Goal: Transaction & Acquisition: Download file/media

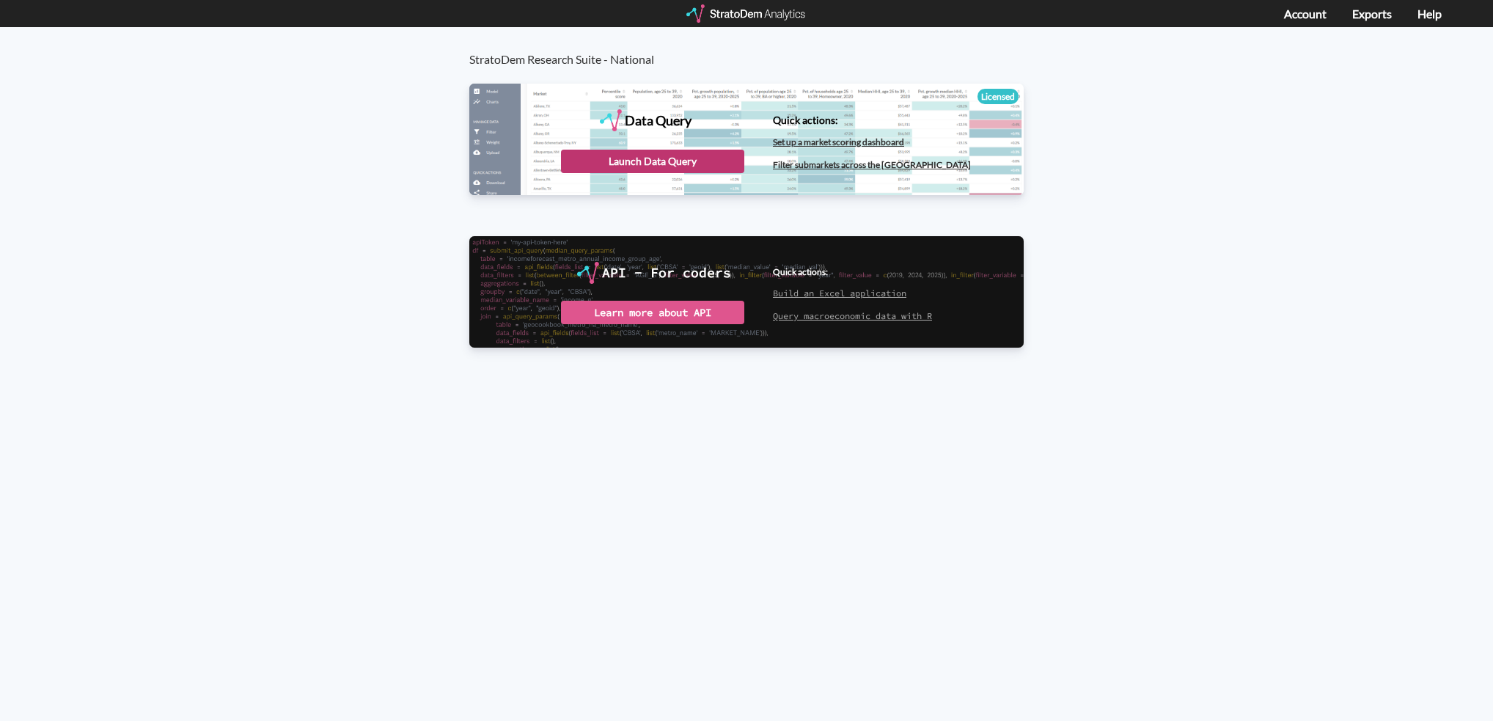
click at [658, 153] on div "Launch Data Query" at bounding box center [652, 161] width 183 height 23
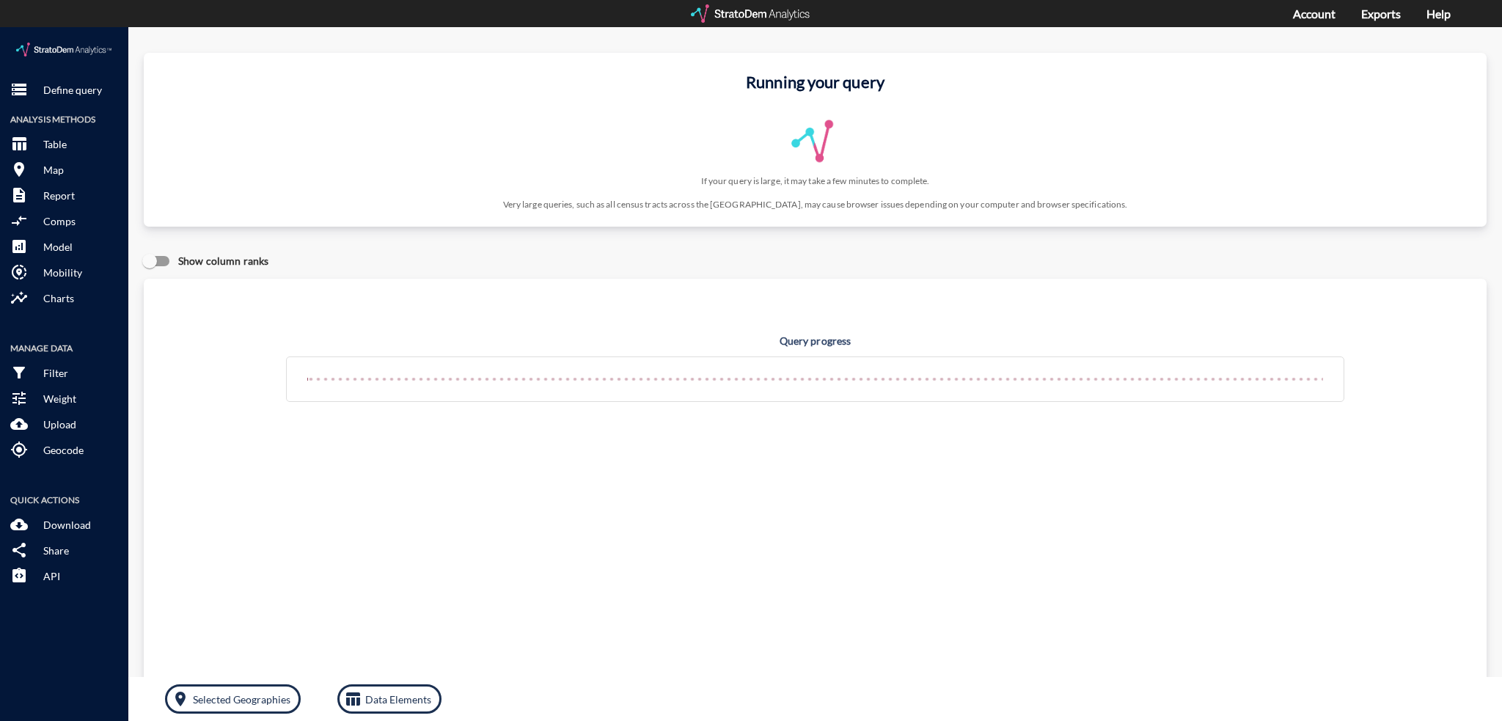
click div "Query progress"
click h4 "Query progress"
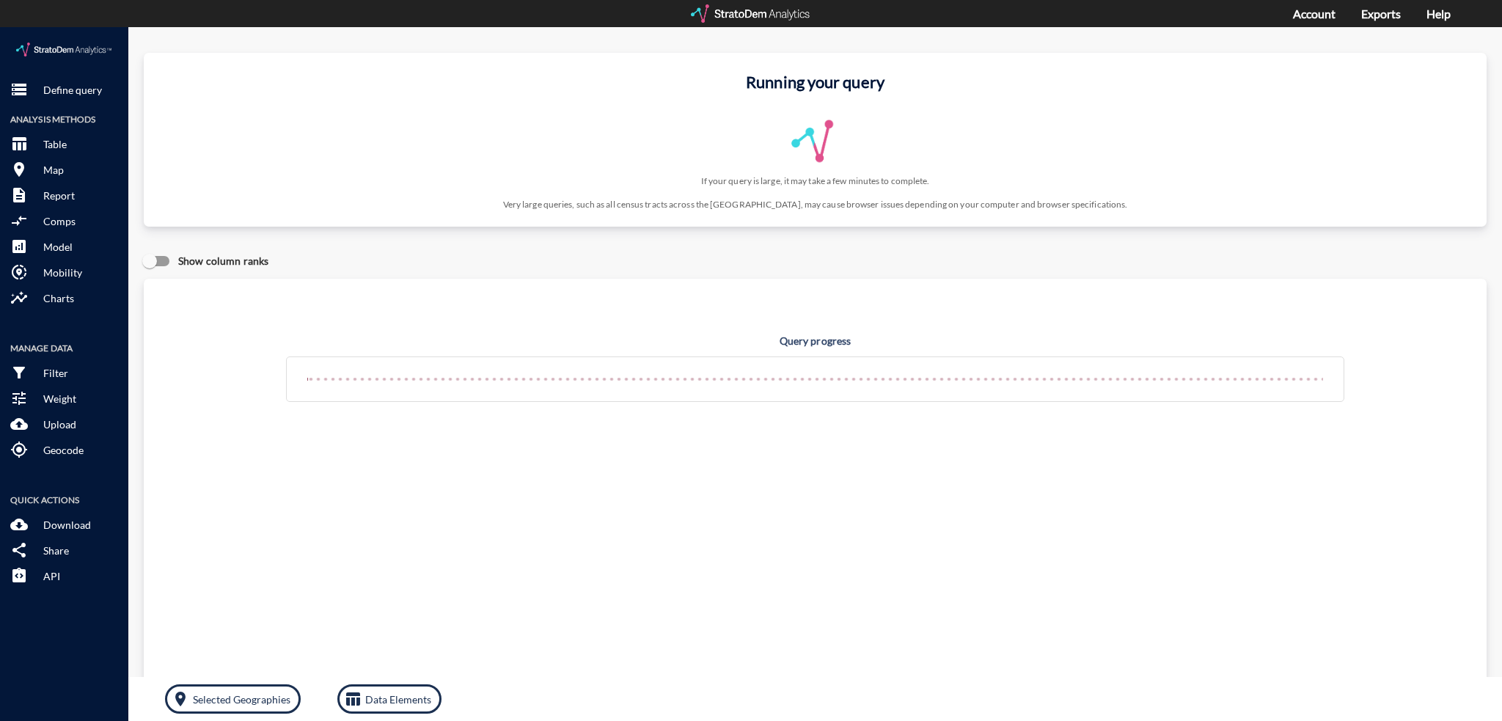
click h4 "Query progress"
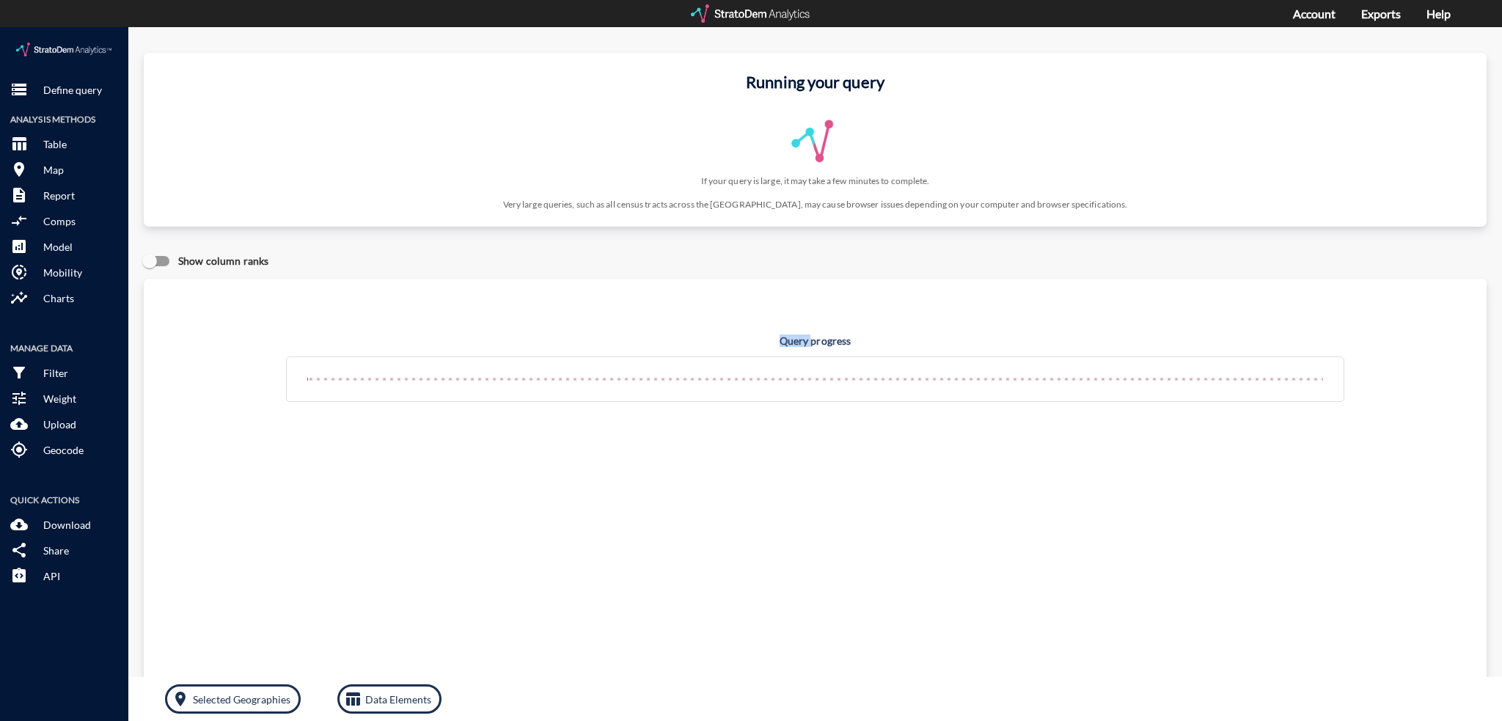
click h4 "Query progress"
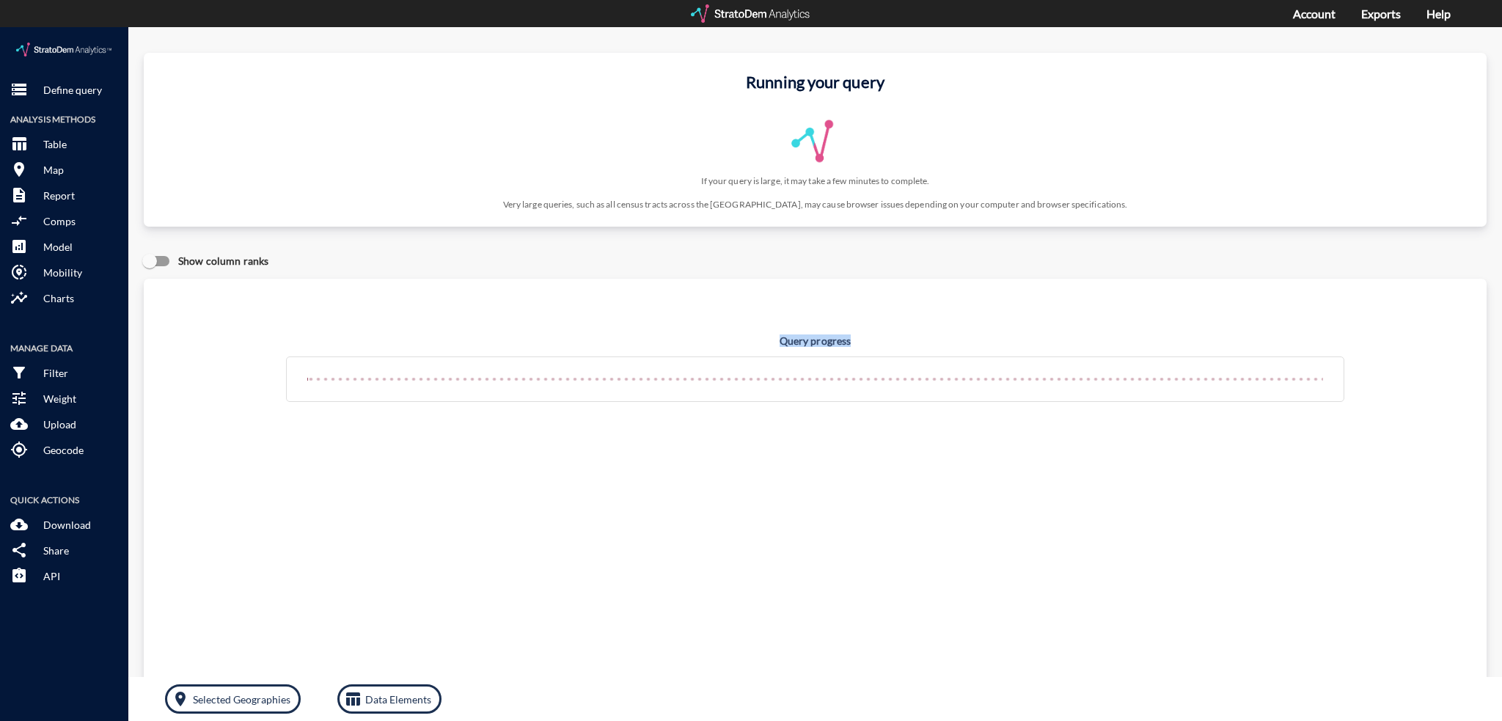
click h4 "Query progress"
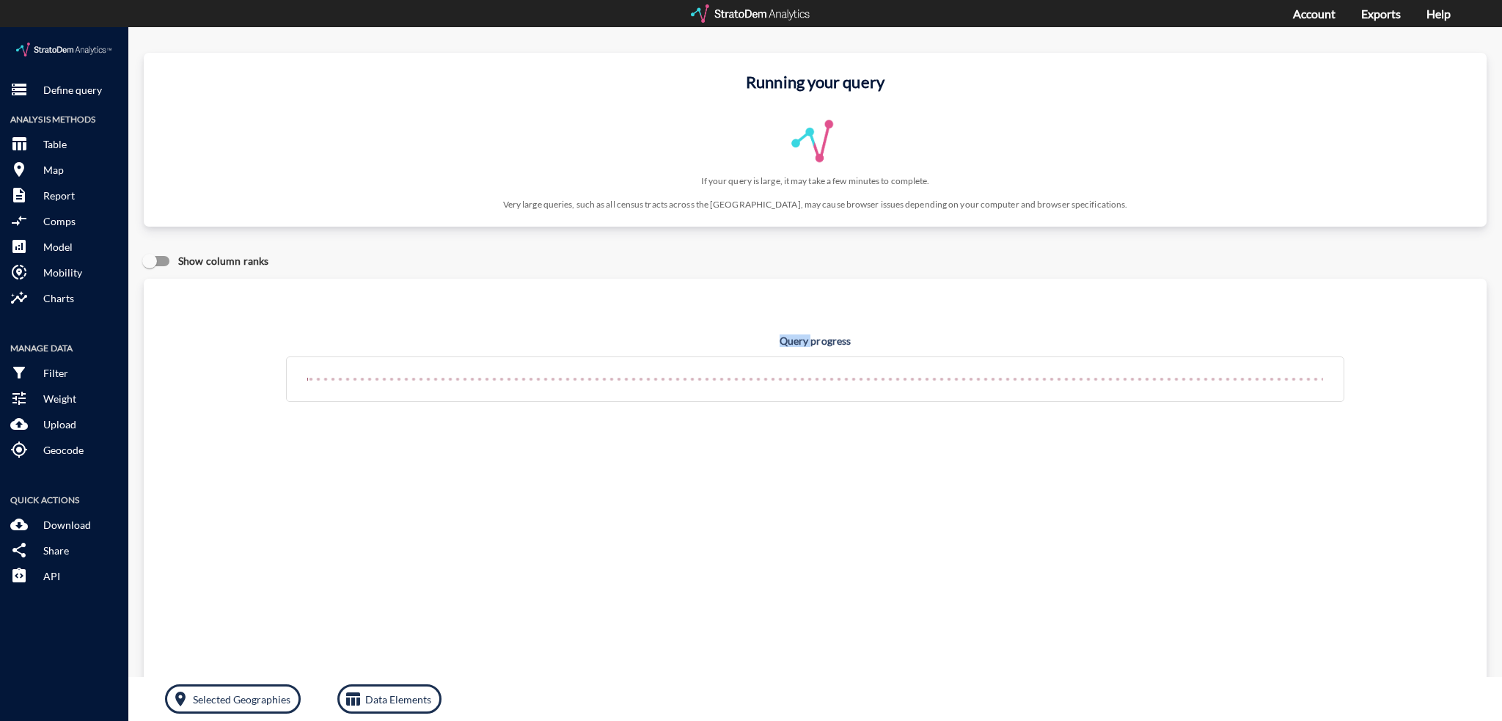
click h4 "Query progress"
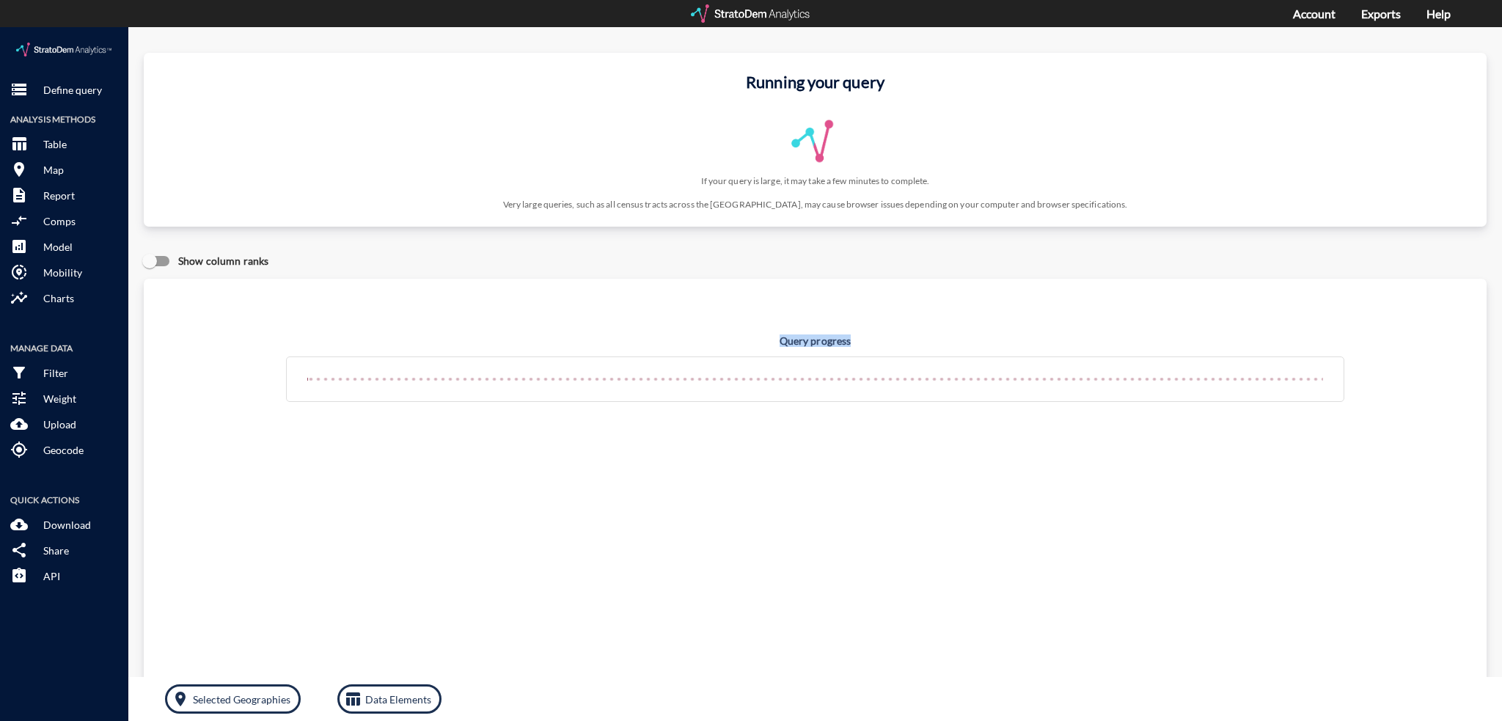
click h4 "Query progress"
click div "Running your query If your query is large, it may take a few minutes to complet…"
click h3 "Running your query"
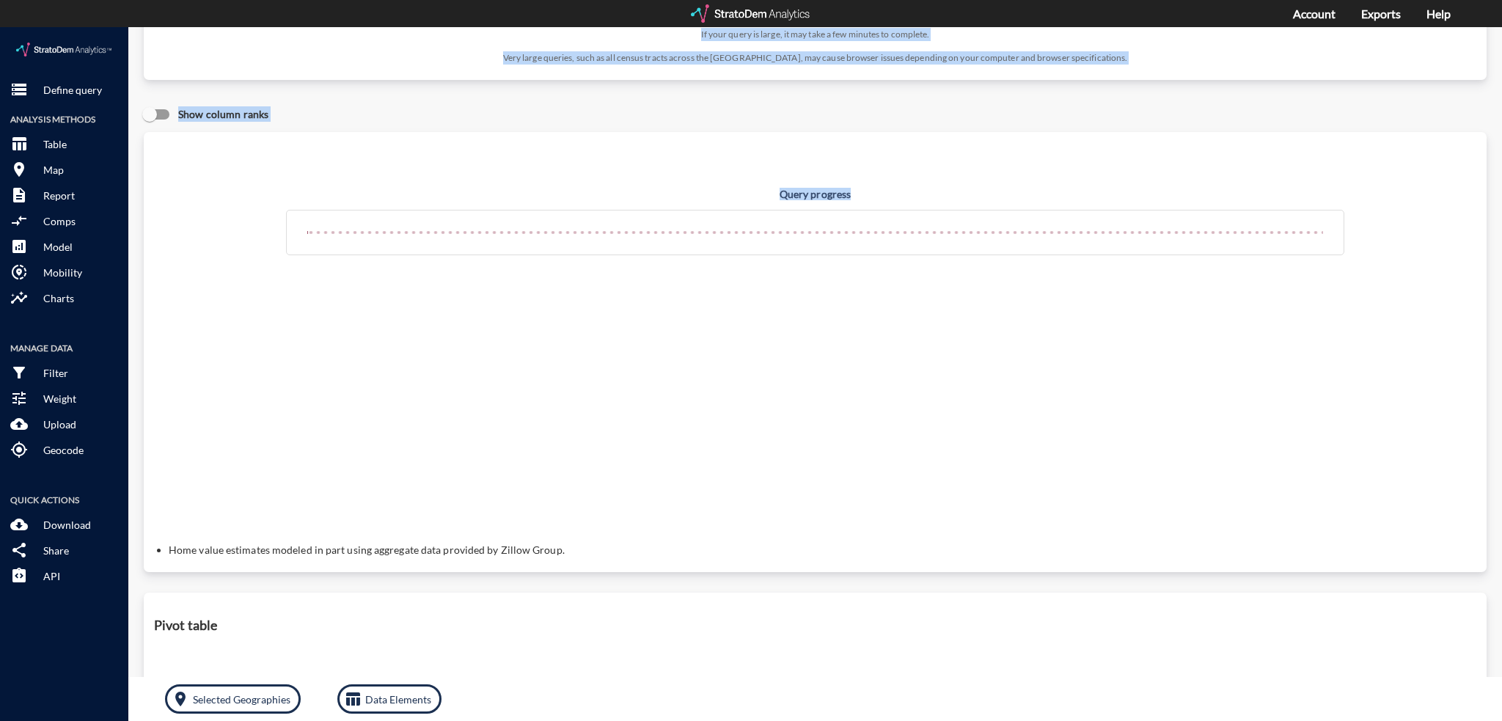
drag, startPoint x: 739, startPoint y: 51, endPoint x: 797, endPoint y: 364, distance: 319.1
click div "Running your query If your query is large, it may take a few minutes to complet…"
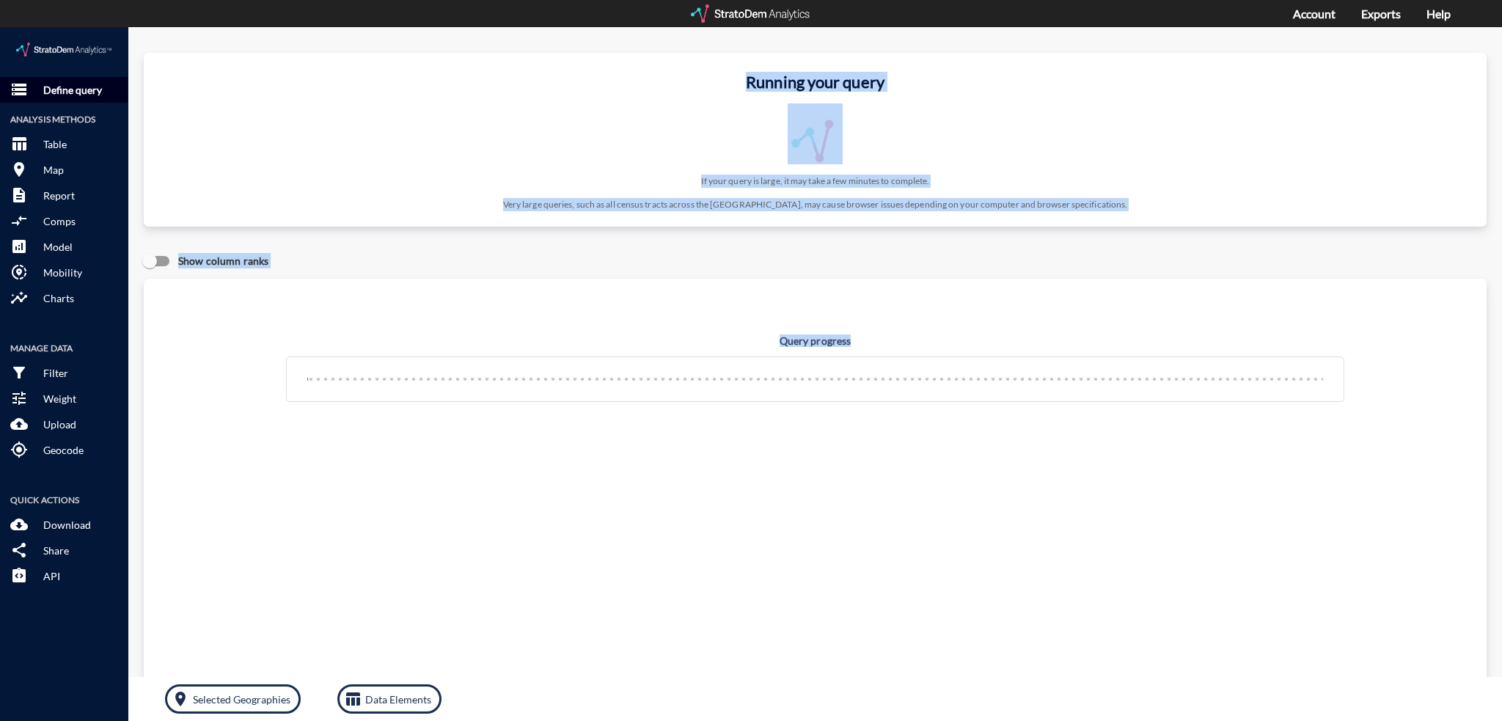
click p "Define query"
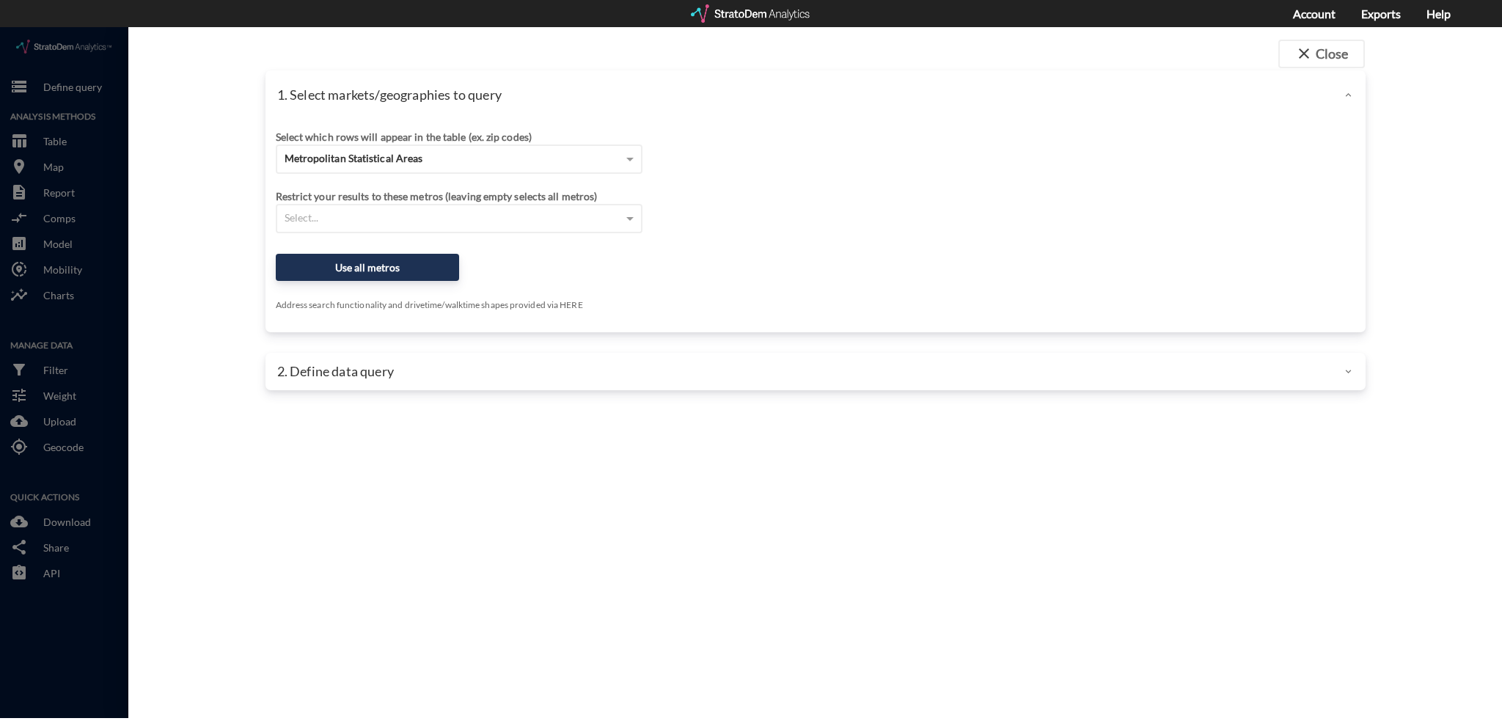
click div "Select which rows will appear in the table (ex. zip codes) Metropolitan Statist…"
click div "Select..."
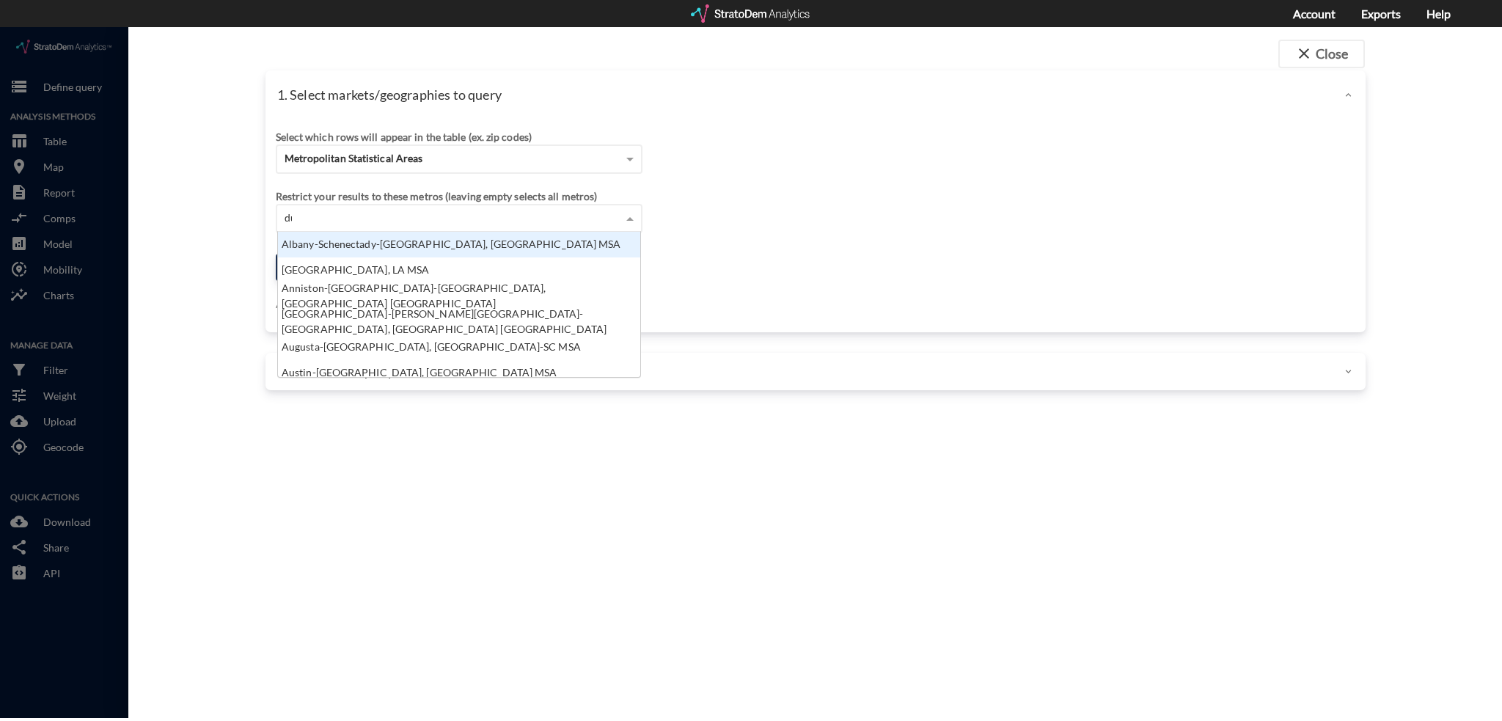
scroll to position [15, 354]
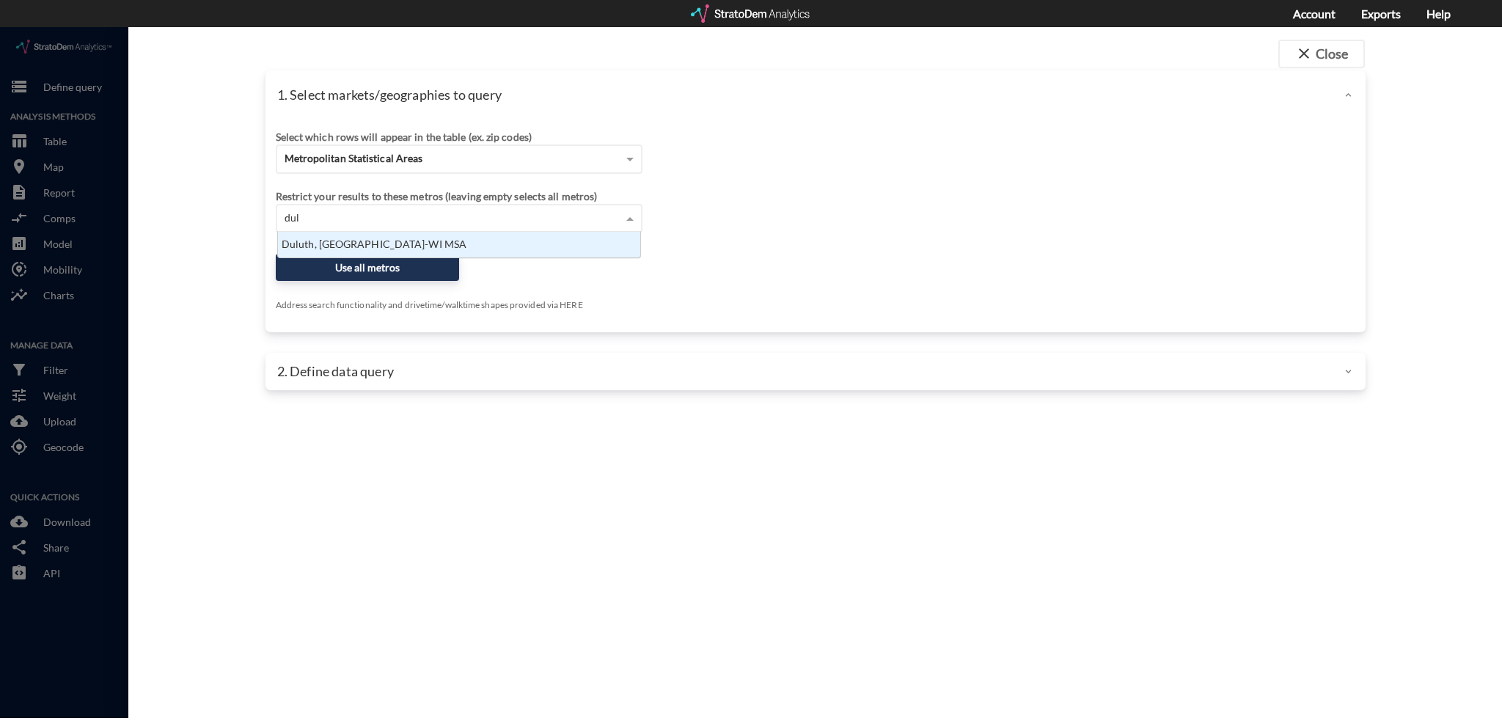
type input "dulu"
click div "Duluth, [GEOGRAPHIC_DATA]-WI MSA"
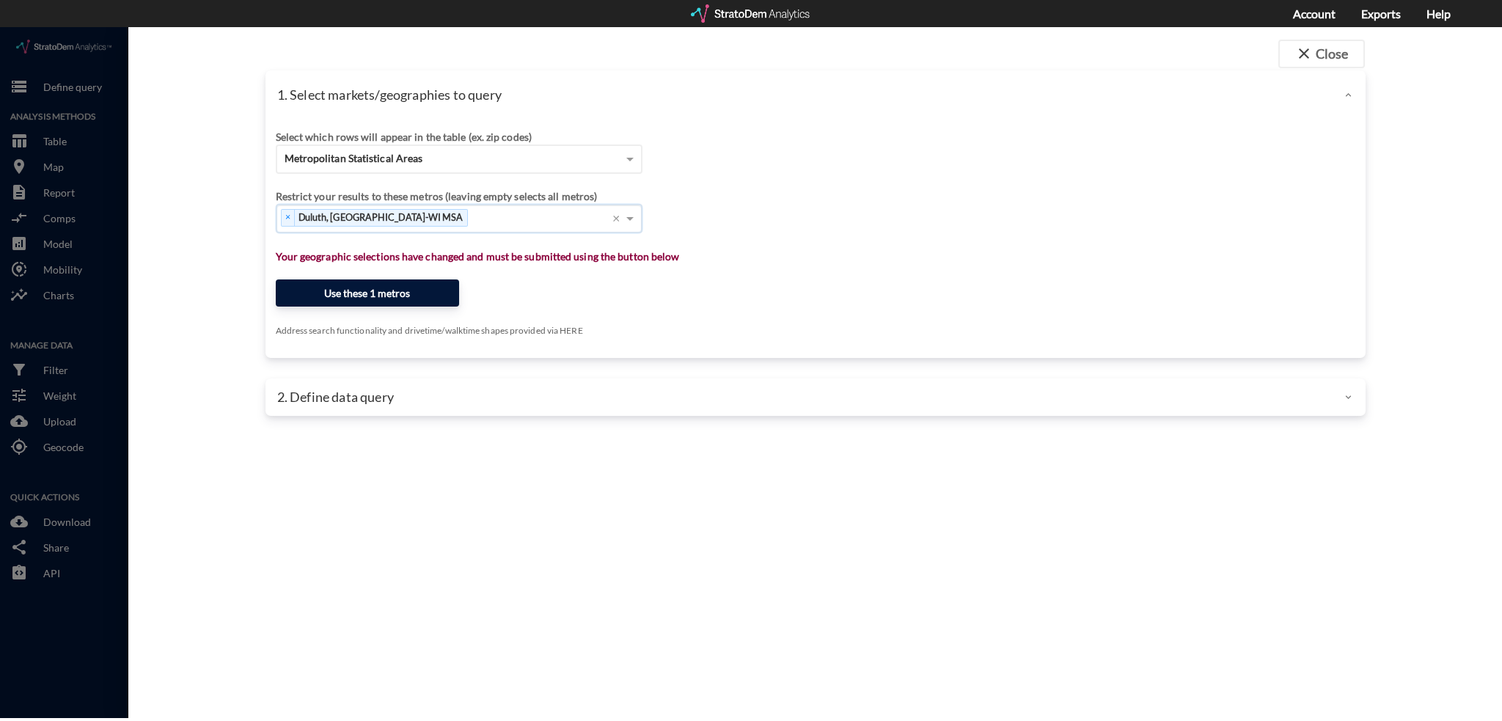
click button "Use these 1 metros"
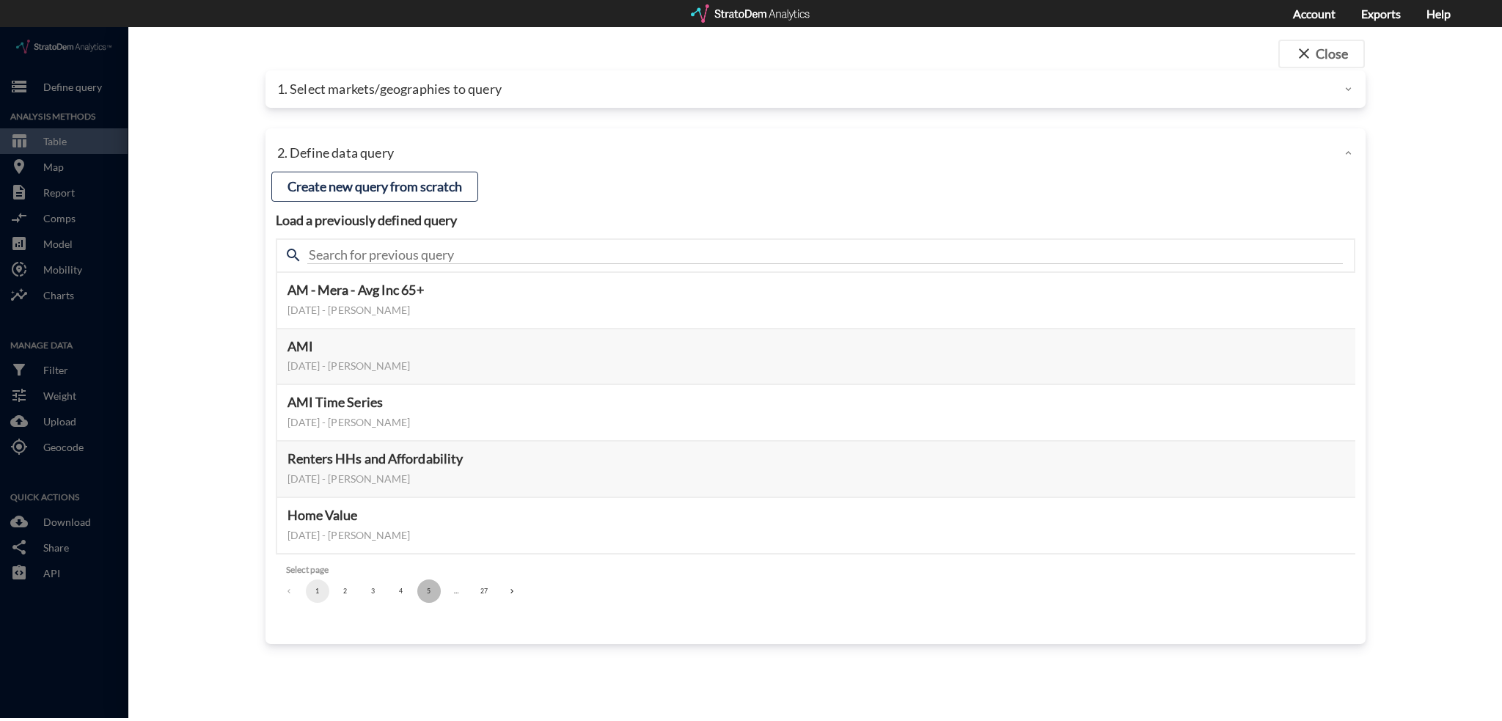
click button "5"
click button "7"
click button "9"
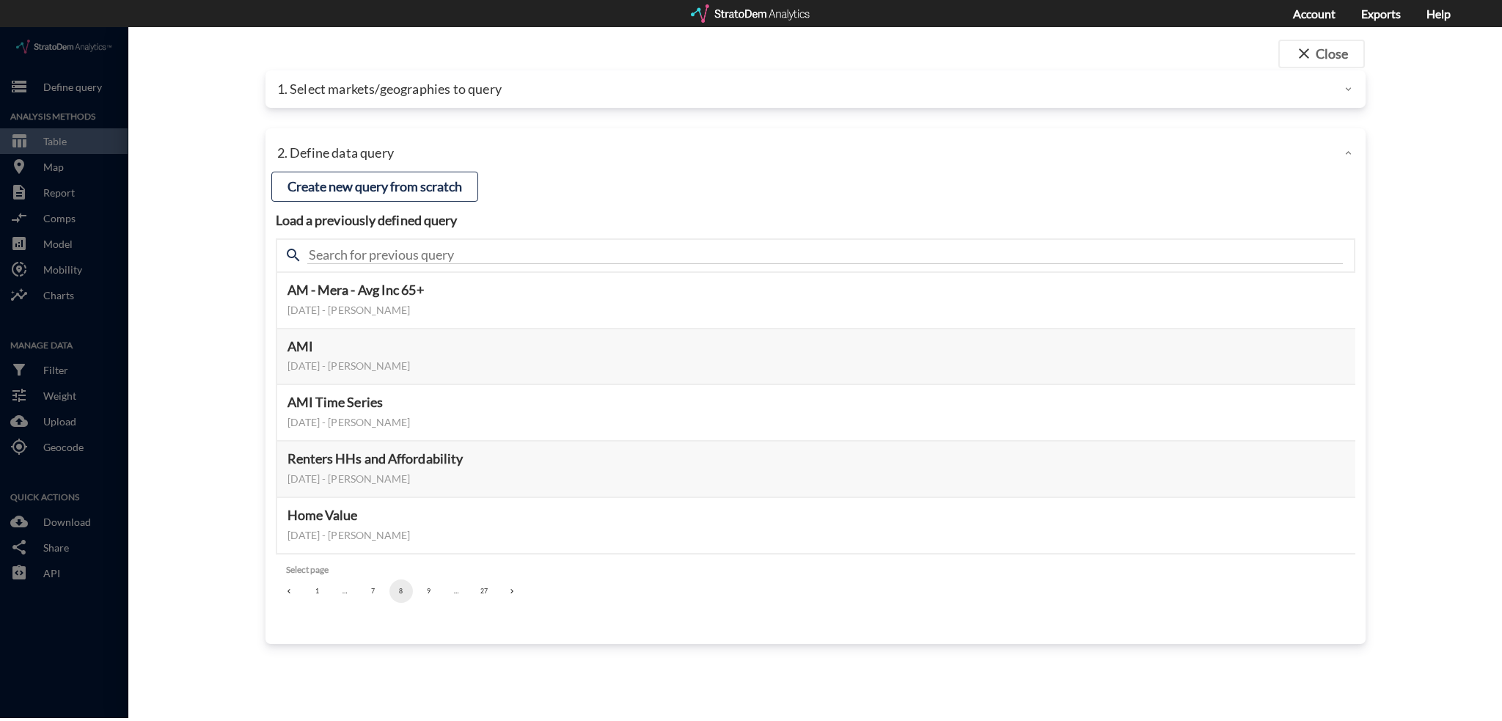
click button "9"
click button "11"
click button "13"
click button "14"
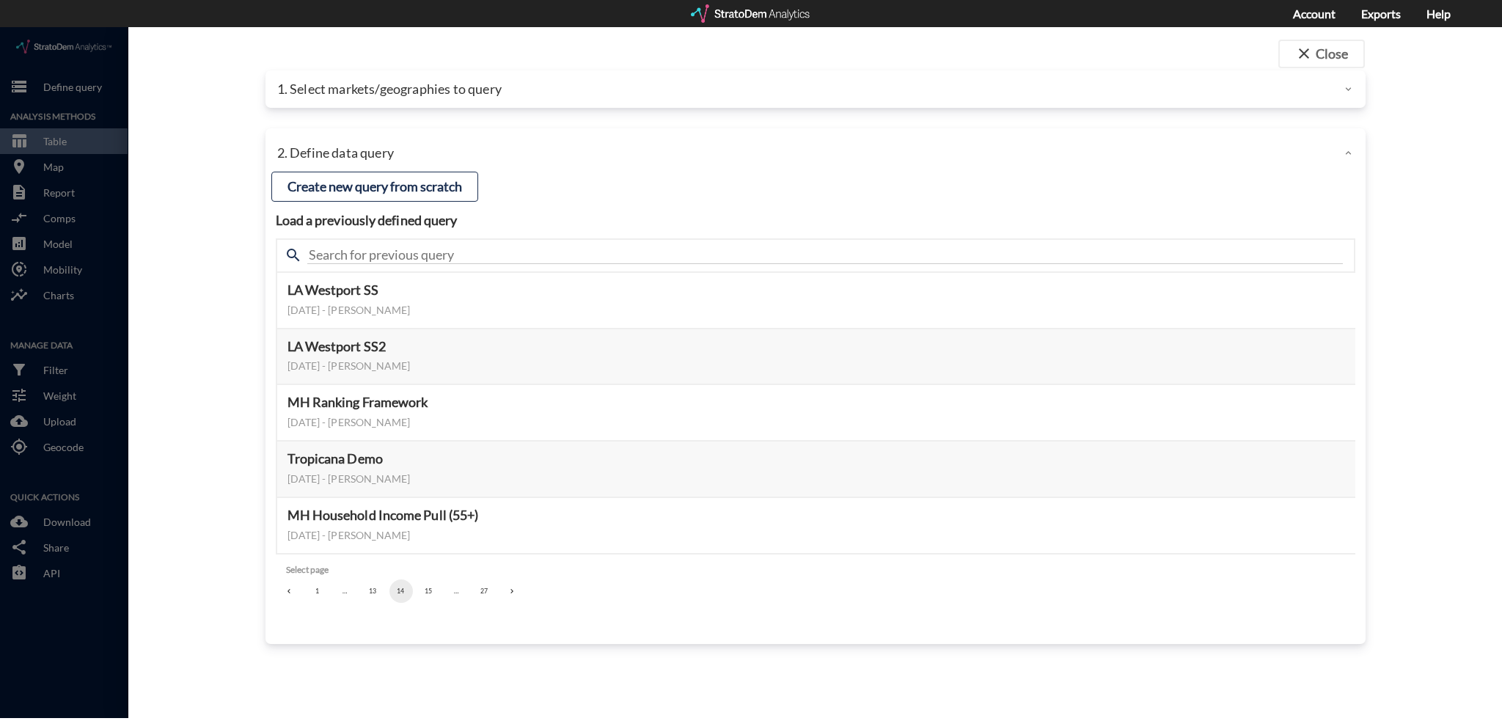
click button "15"
click button "16"
click button "17"
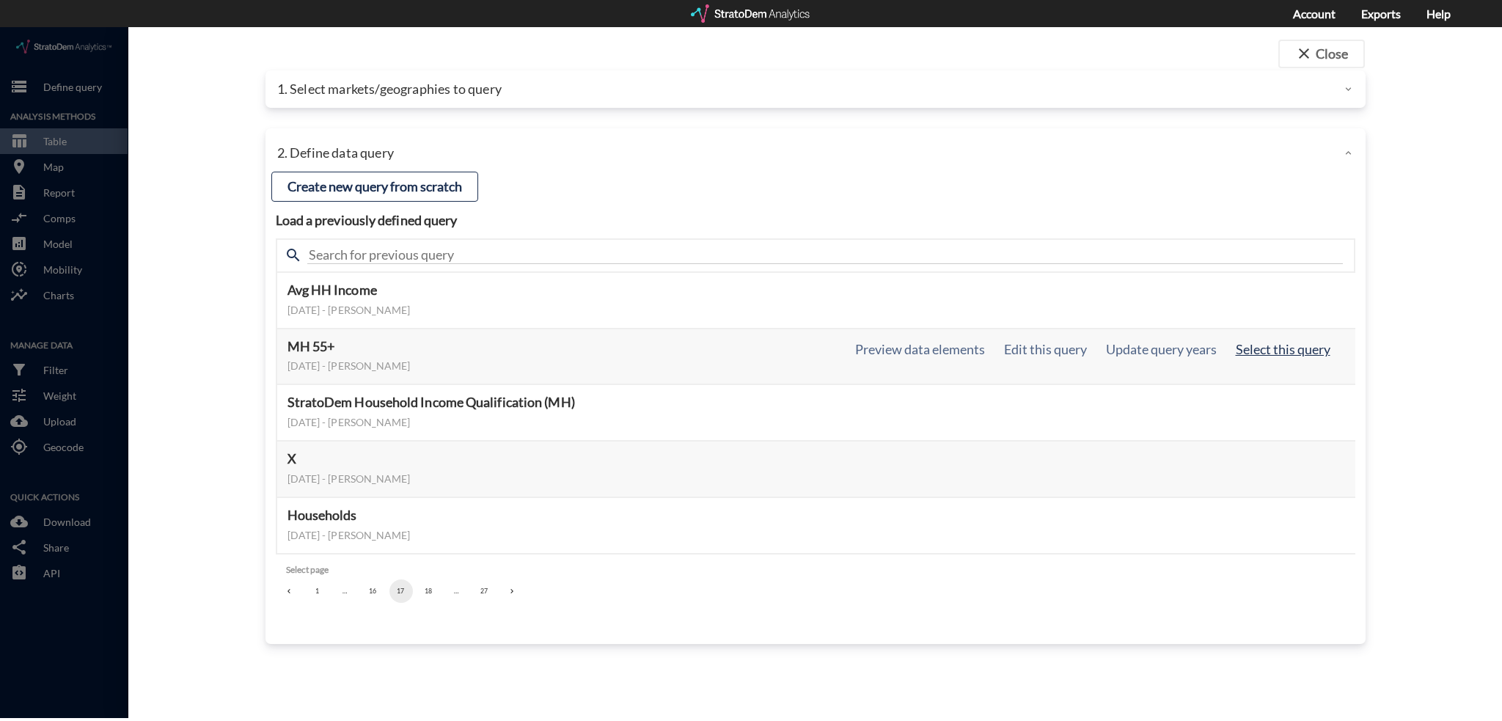
click button "Select this query"
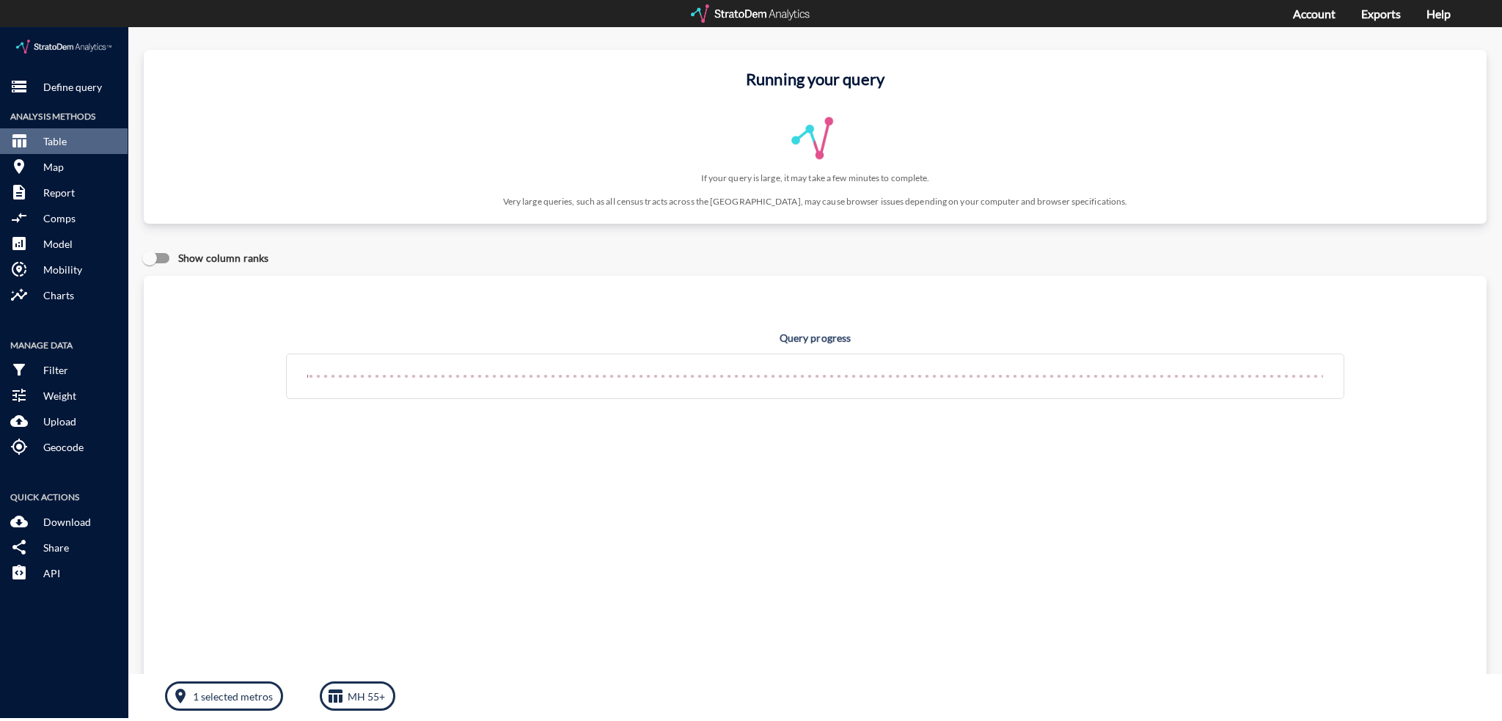
click div "Running your query If your query is large, it may take a few minutes to complet…"
click h3 "Running your query"
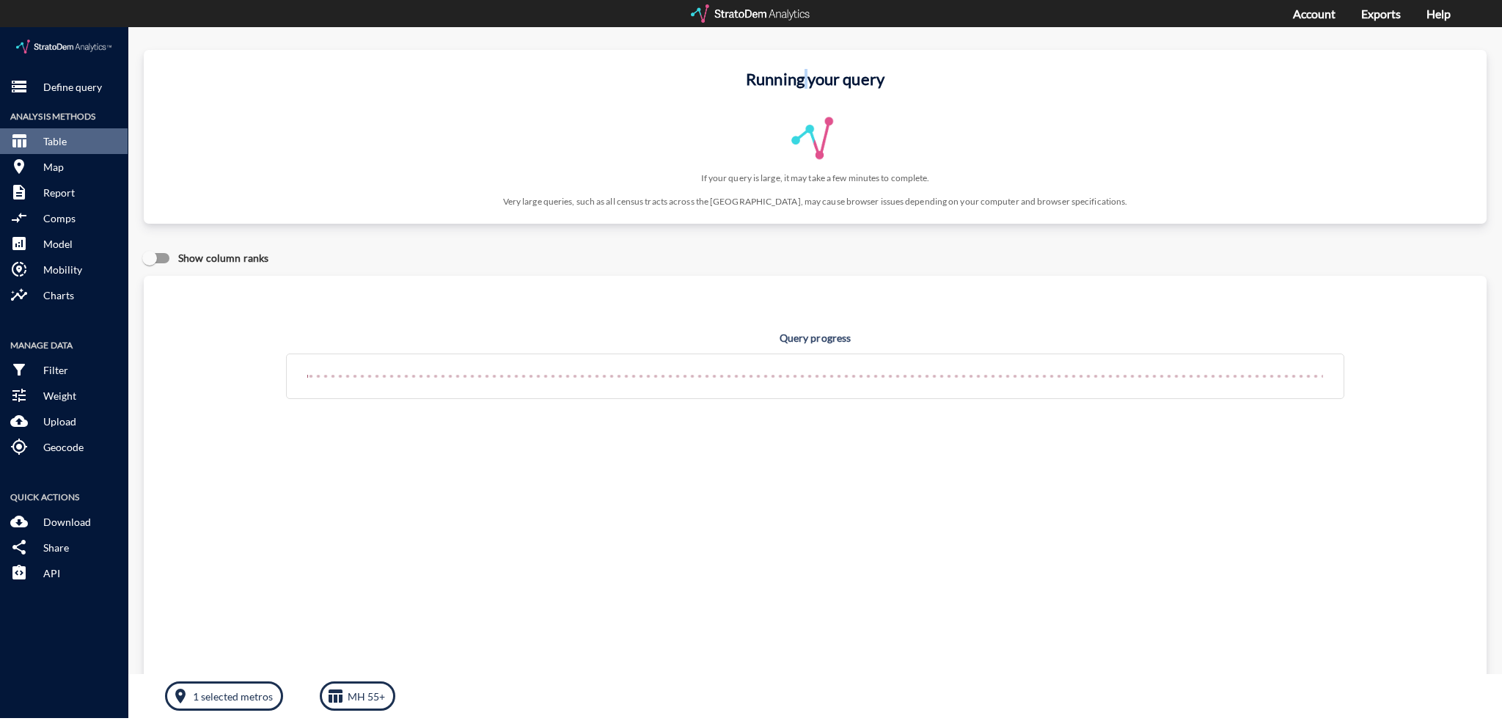
click h3 "Running your query"
drag, startPoint x: 830, startPoint y: 59, endPoint x: 721, endPoint y: 56, distance: 109.3
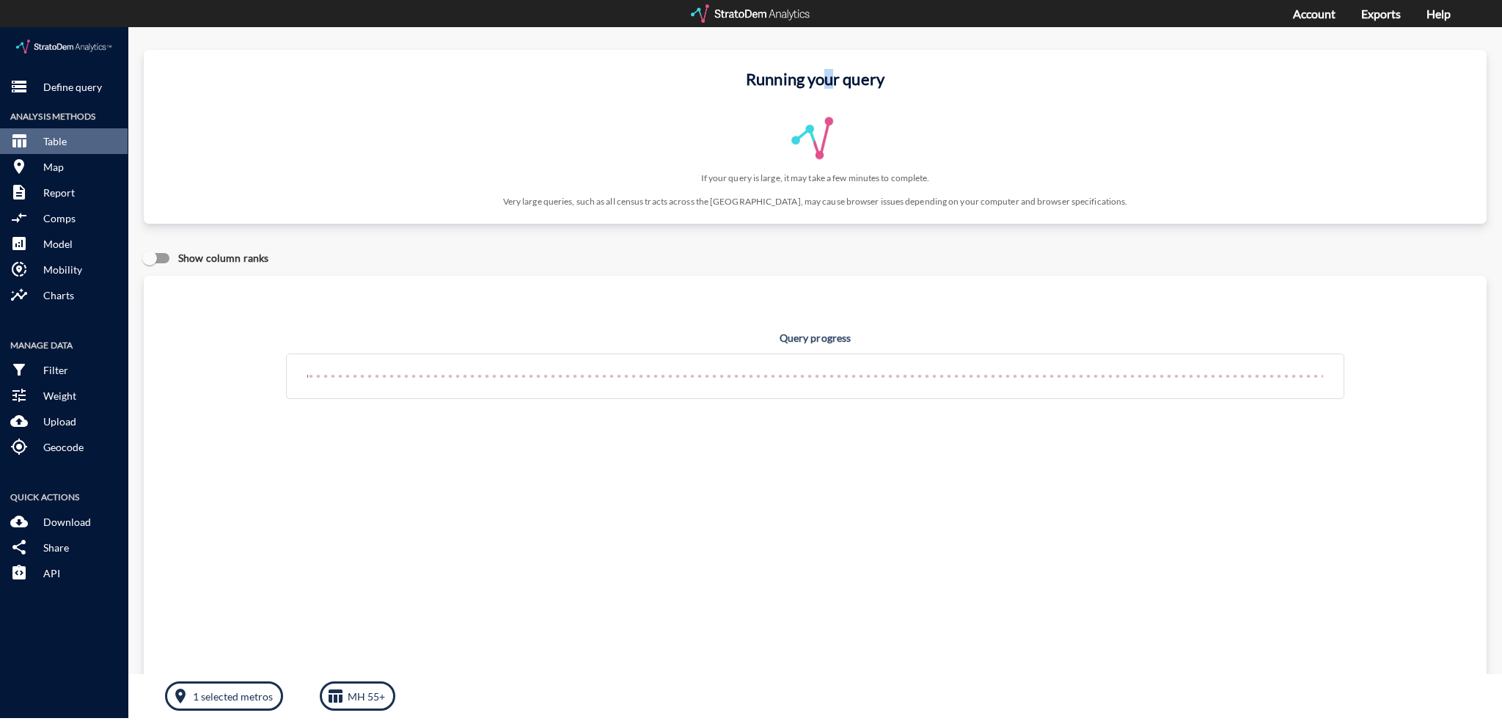
click h3 "Running your query"
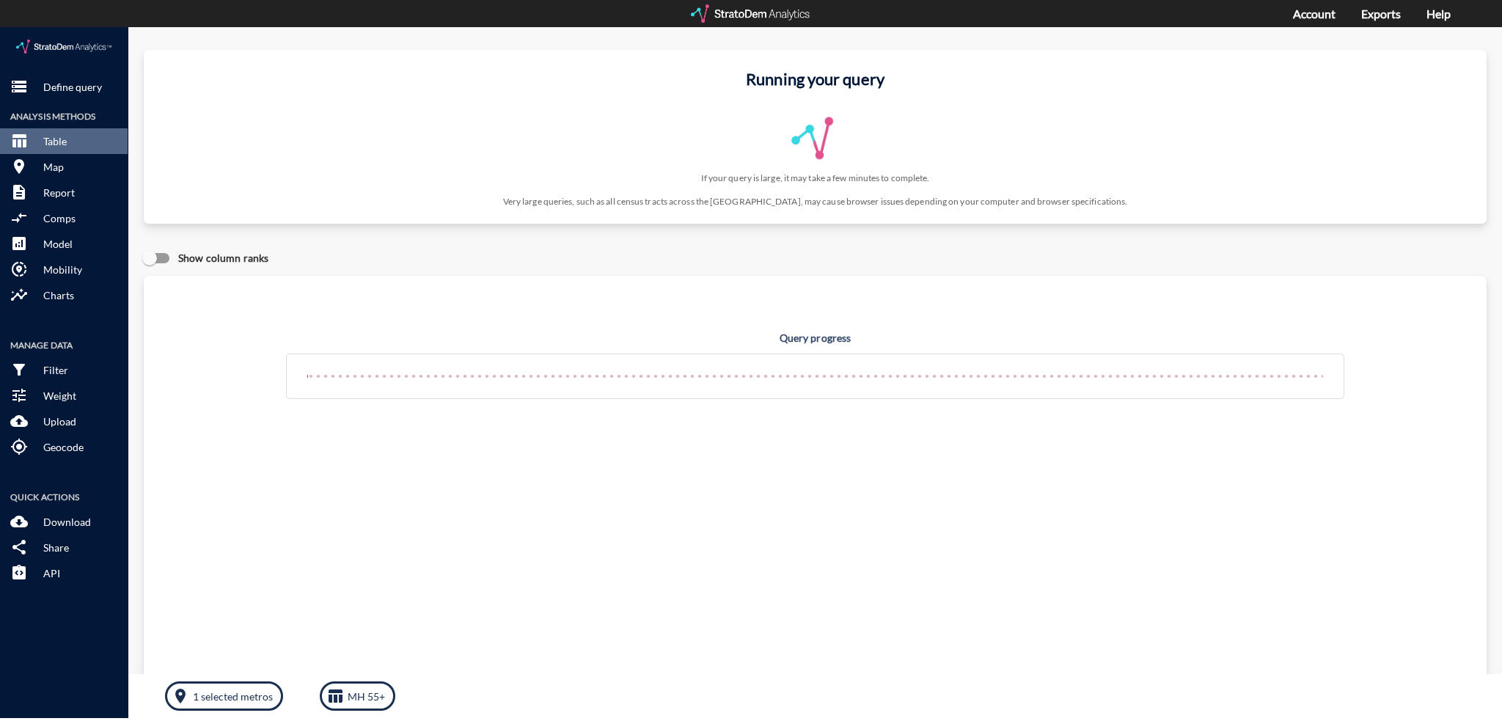
drag, startPoint x: 680, startPoint y: 63, endPoint x: 940, endPoint y: 66, distance: 260.3
click div "Running your query If your query is large, it may take a few minutes to complet…"
click h3 "Running your query"
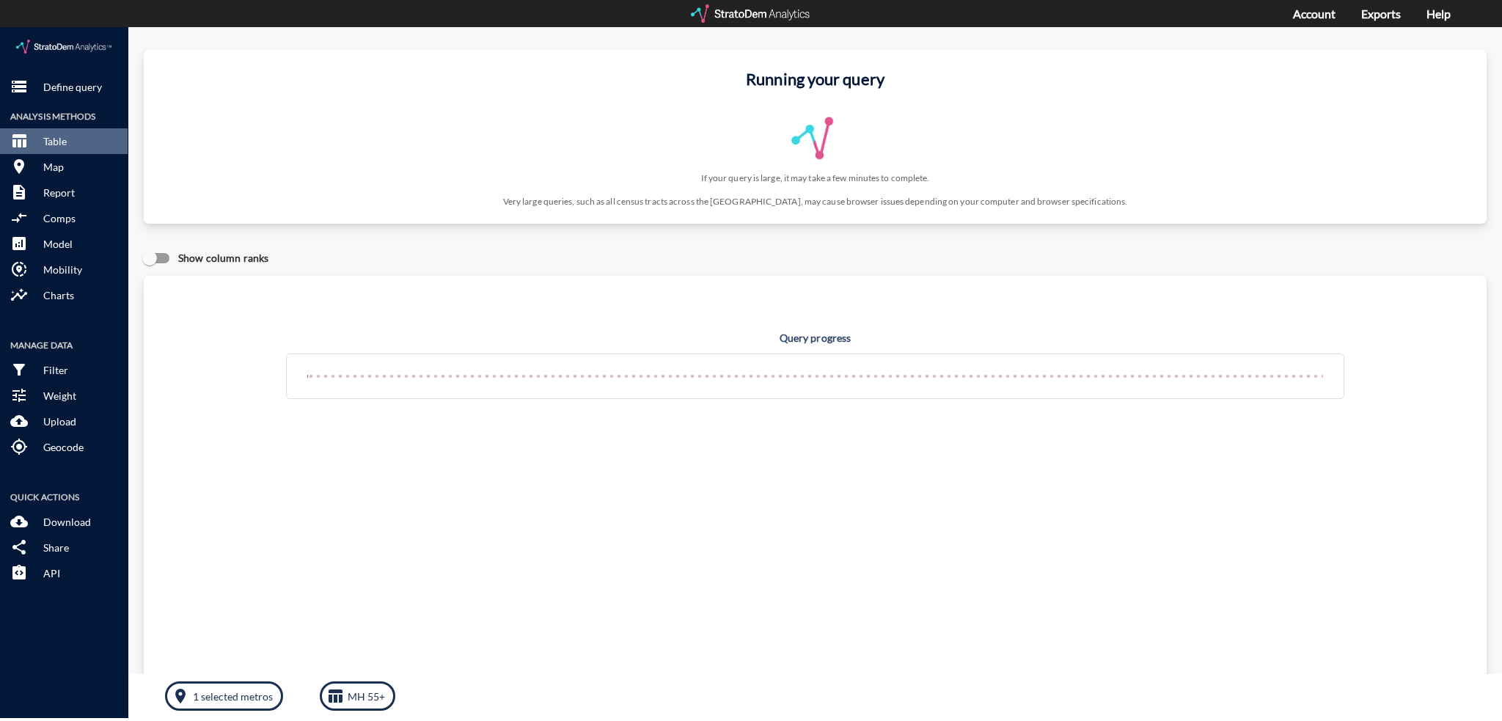
click div "Running your query If your query is large, it may take a few minutes to complet…"
click h3 "Running your query"
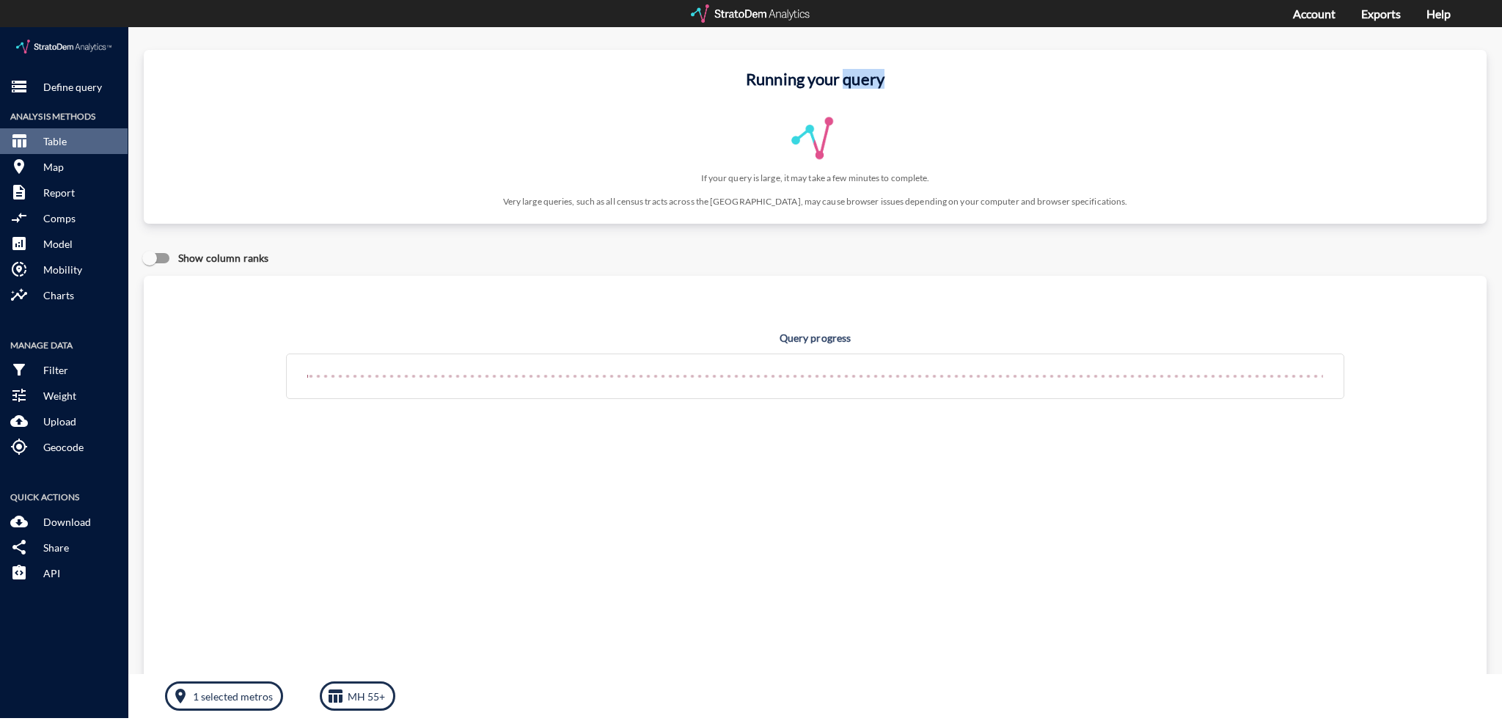
click h3 "Running your query"
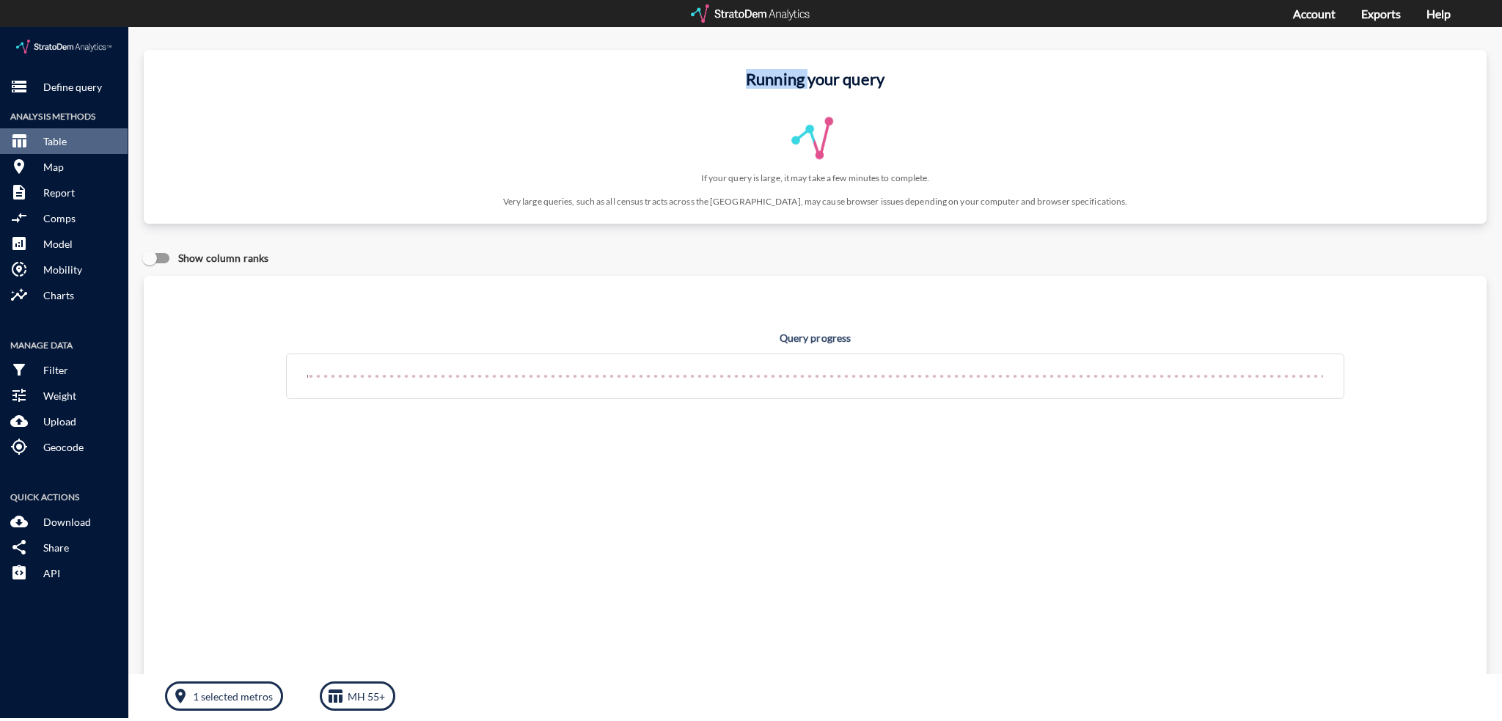
click h3 "Running your query"
click div "Running your query If your query is large, it may take a few minutes to complet…"
click h3 "Running your query"
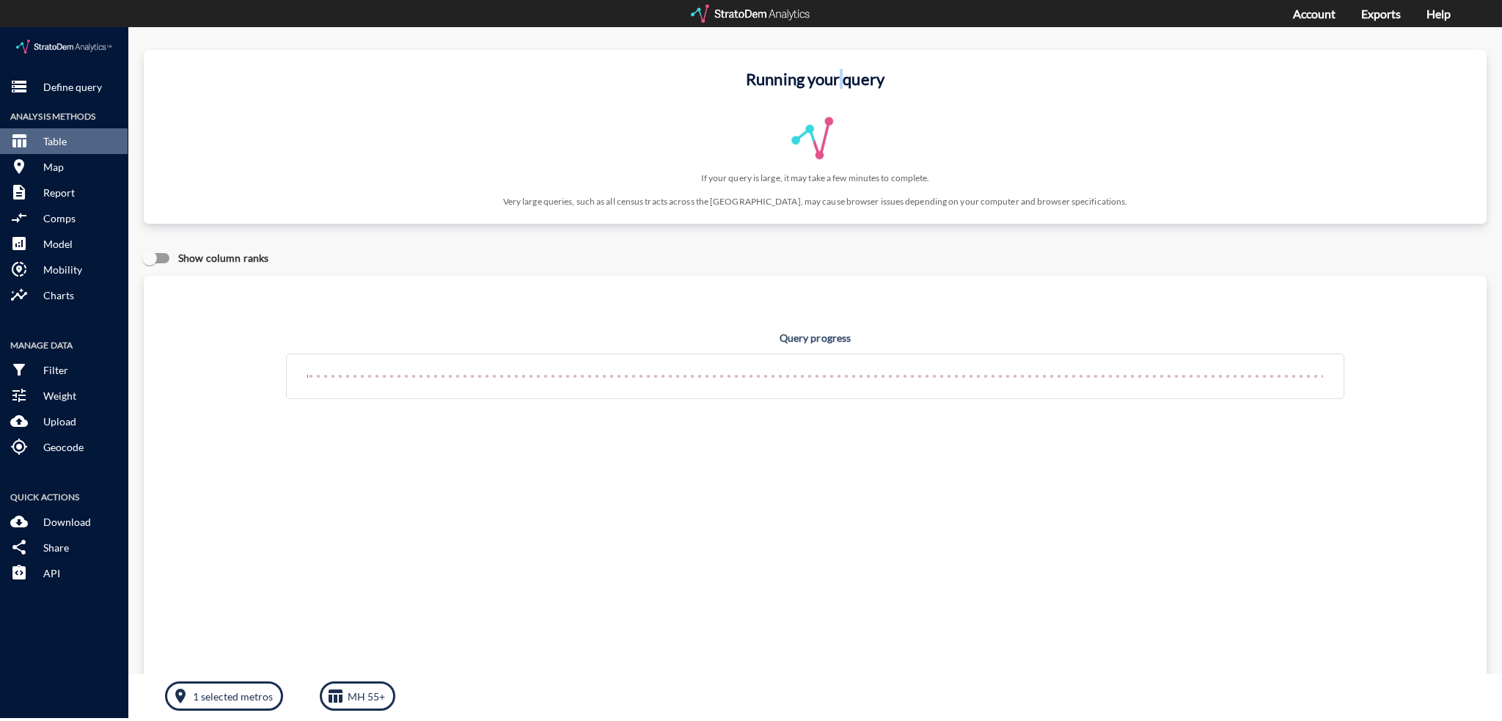
click h3 "Running your query"
drag, startPoint x: 686, startPoint y: 54, endPoint x: 1029, endPoint y: 54, distance: 343.2
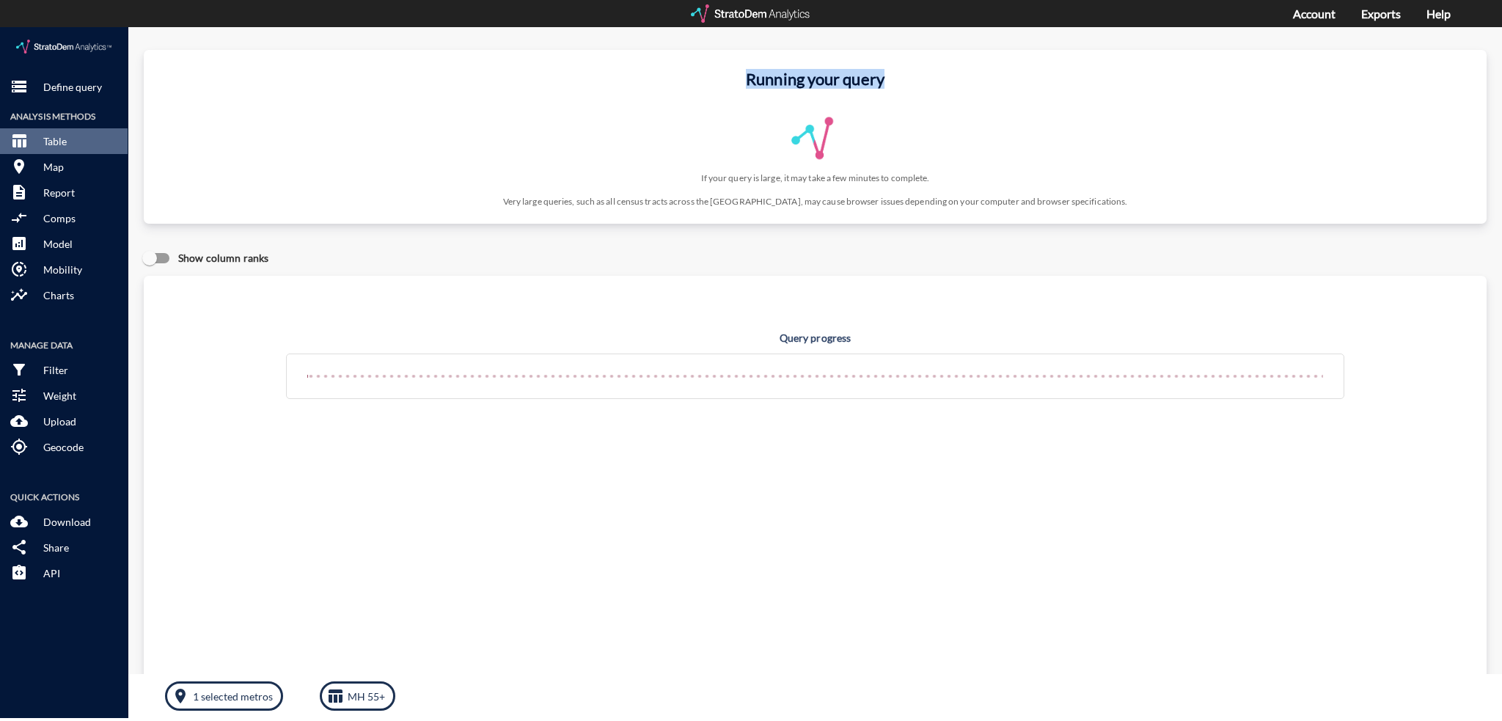
click h3 "Running your query"
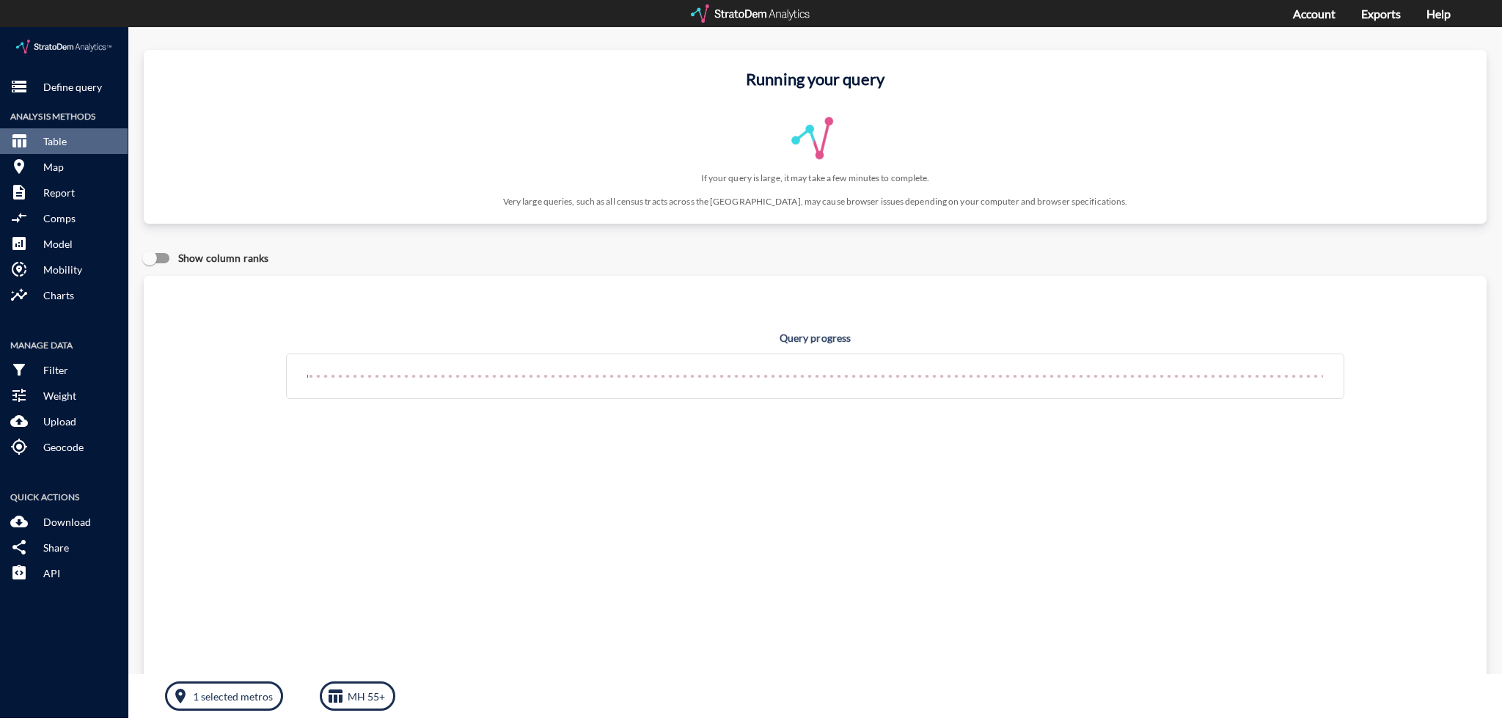
click h3 "Running your query"
click div "Running your query If your query is large, it may take a few minutes to complet…"
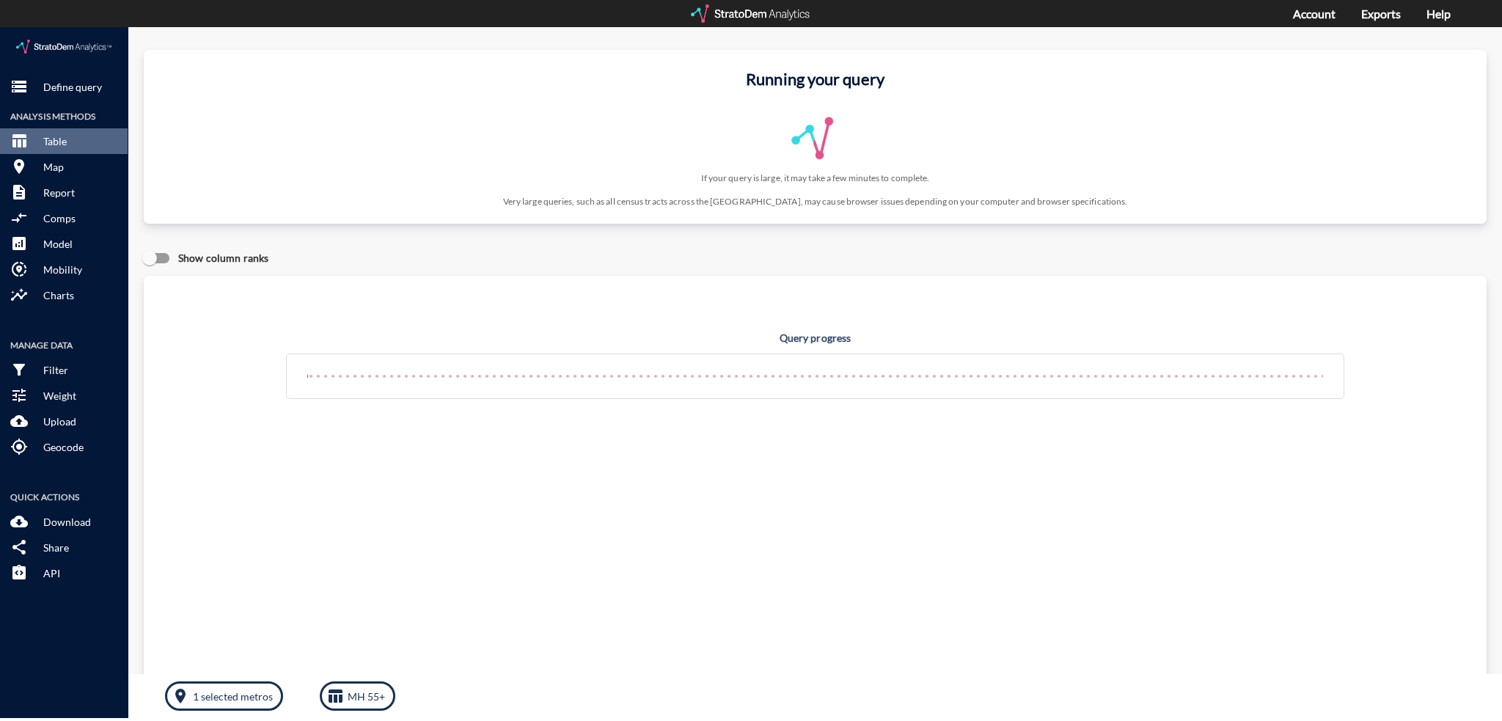
click h3 "Running your query"
drag, startPoint x: 893, startPoint y: 53, endPoint x: 659, endPoint y: 42, distance: 234.2
click div "Running your query If your query is large, it may take a few minutes to complet…"
click h3 "Running your query"
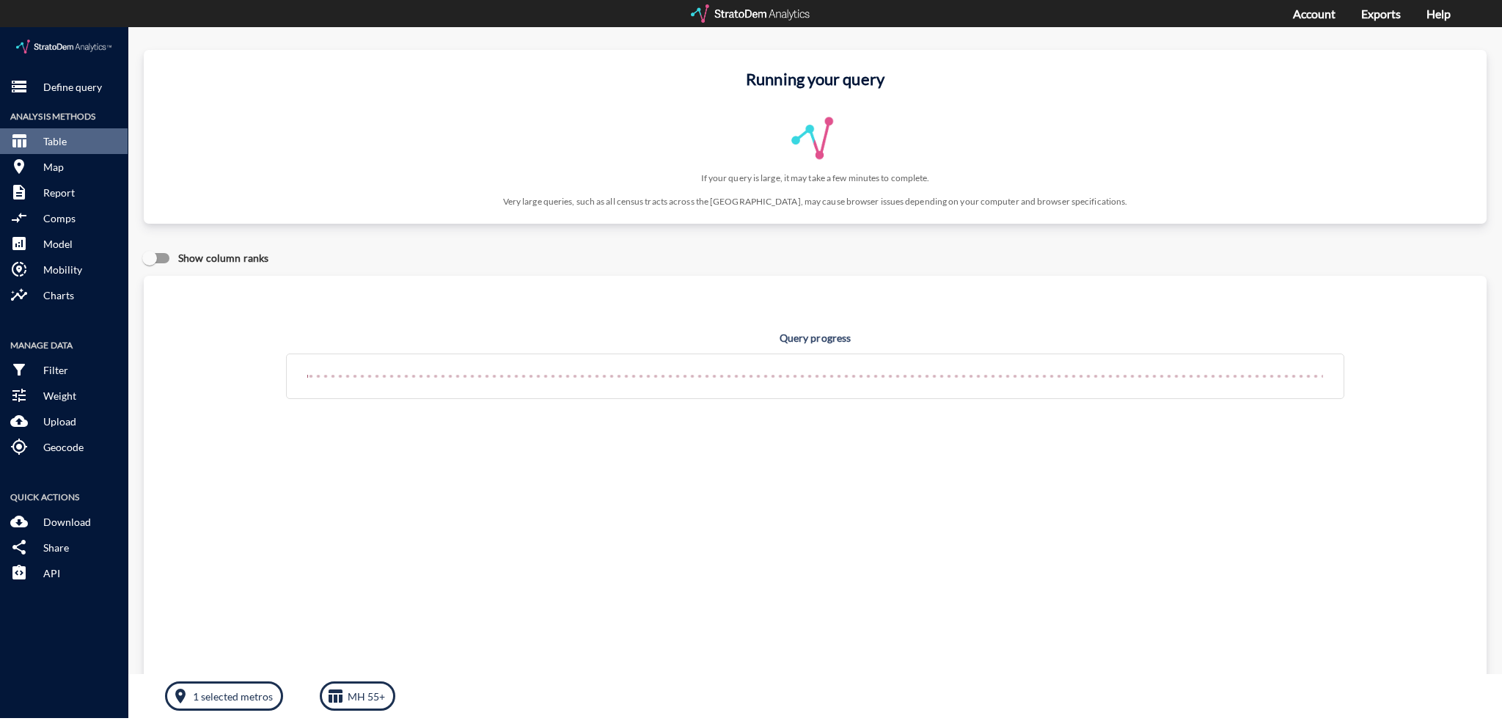
click h3 "Running your query"
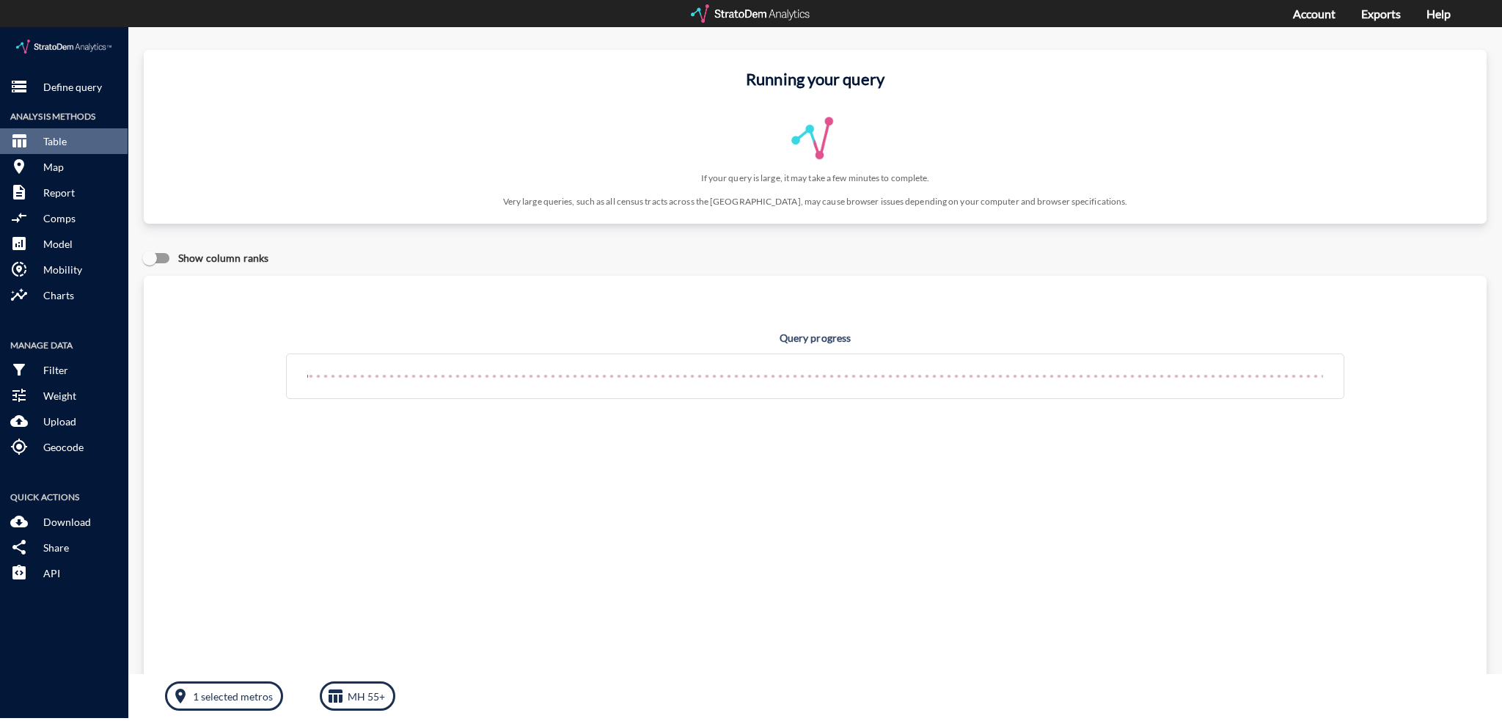
click div "Running your query If your query is large, it may take a few minutes to complet…"
click h3 "Running your query"
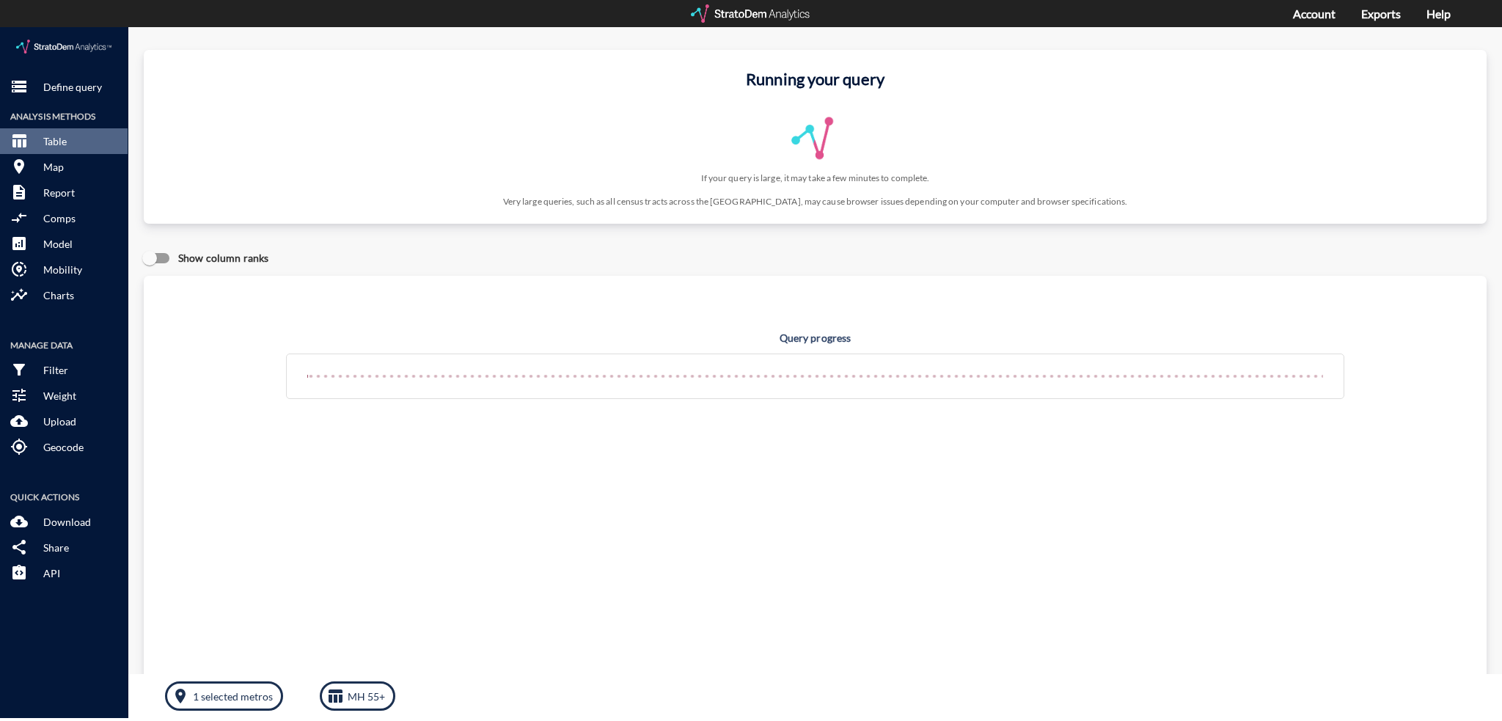
click h3 "Running your query"
drag, startPoint x: 830, startPoint y: 51, endPoint x: 921, endPoint y: 54, distance: 91.0
click h3 "Running your query"
click div "Running your query If your query is large, it may take a few minutes to complet…"
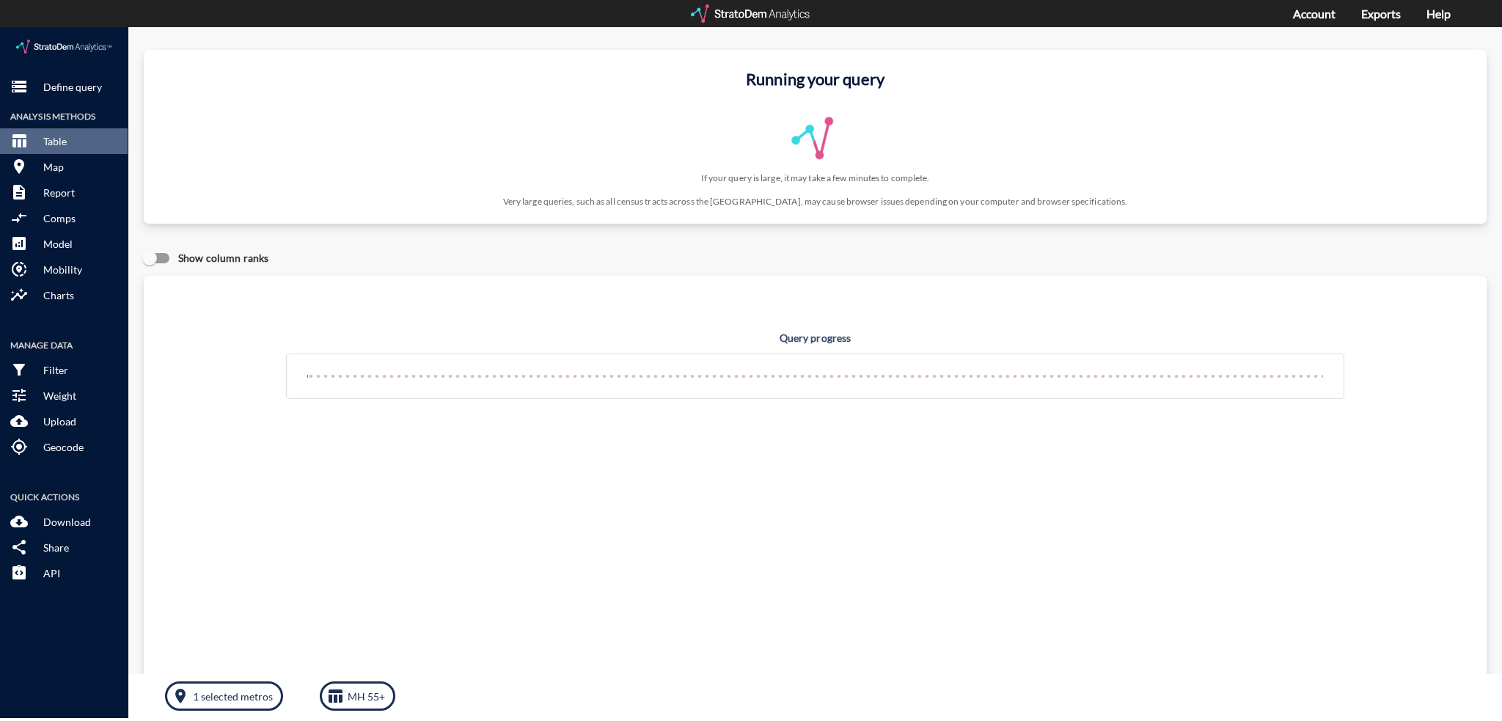
click h3 "Running your query"
click div "Running your query If your query is large, it may take a few minutes to complet…"
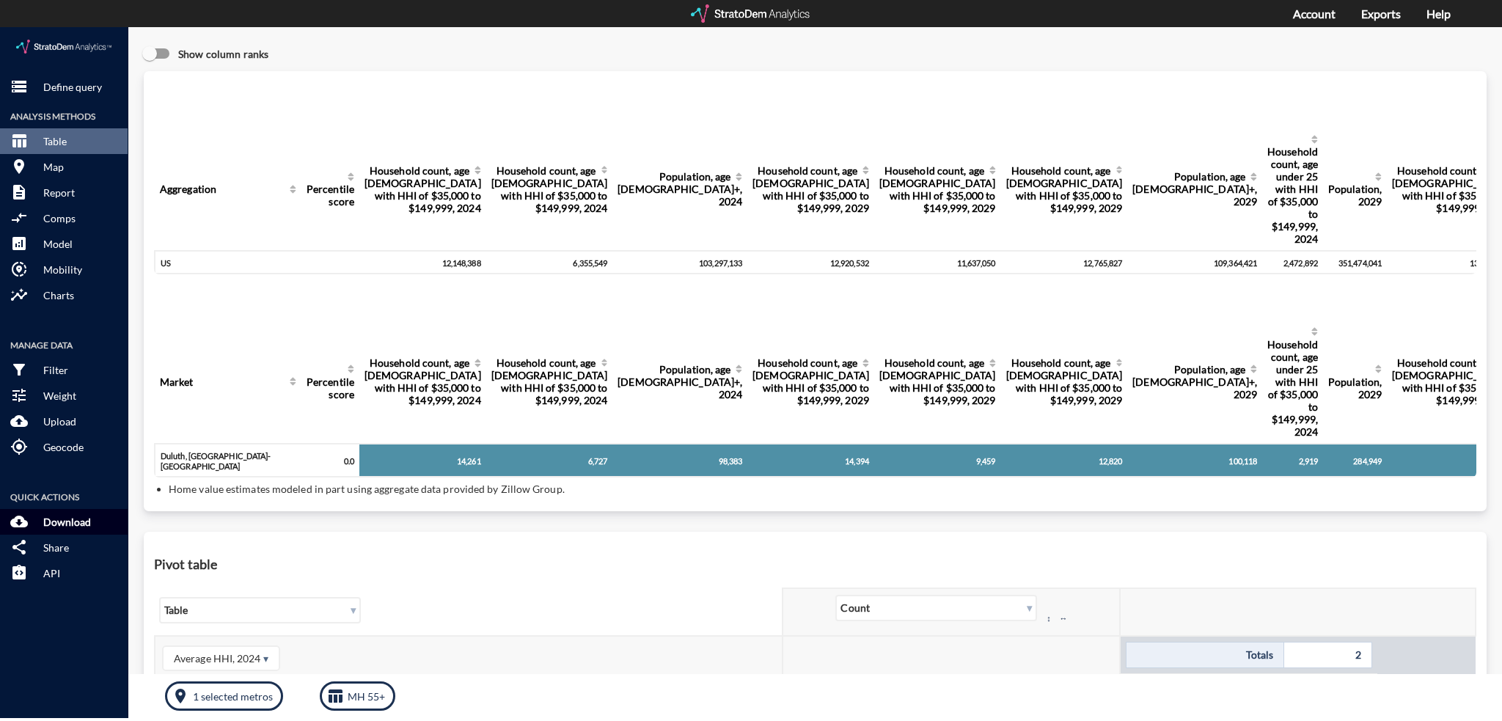
click button "cloud_download Download"
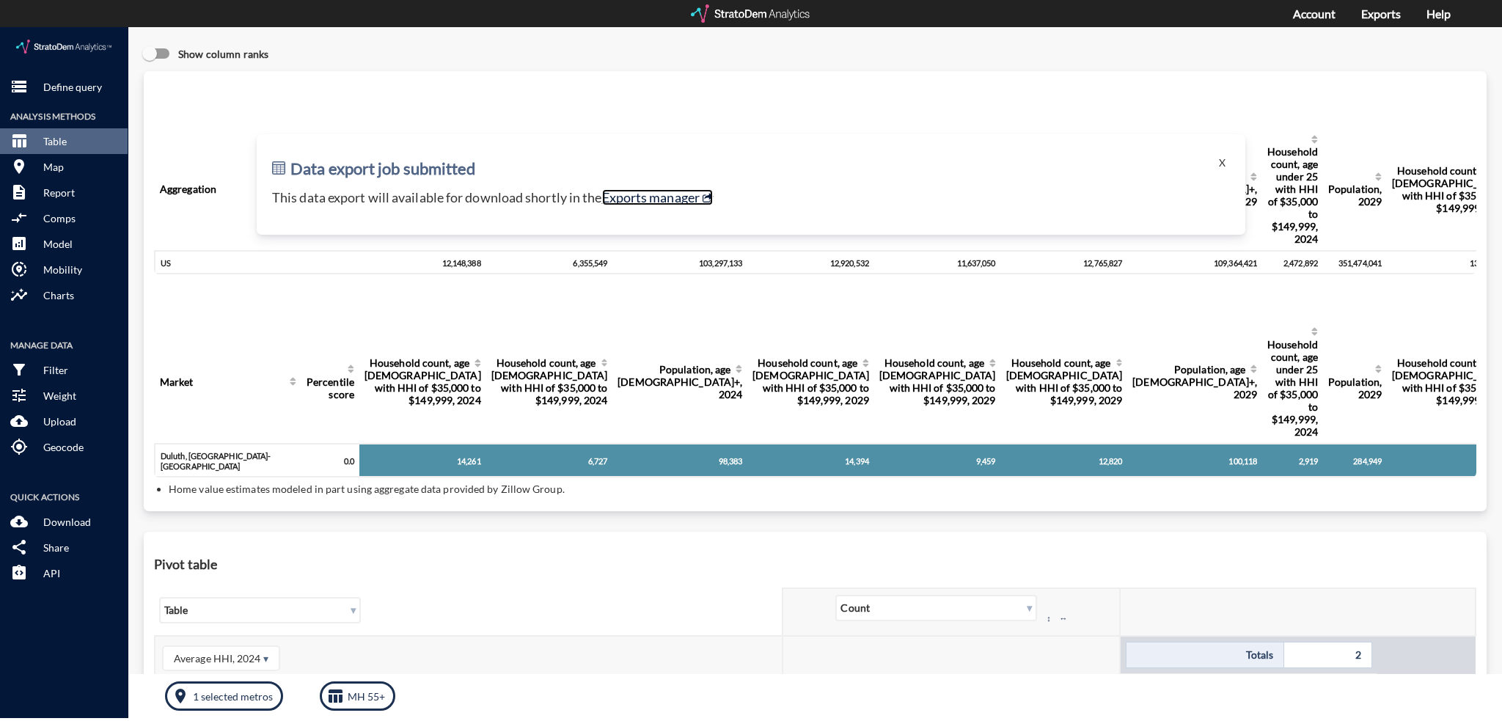
click link "Exports manager"
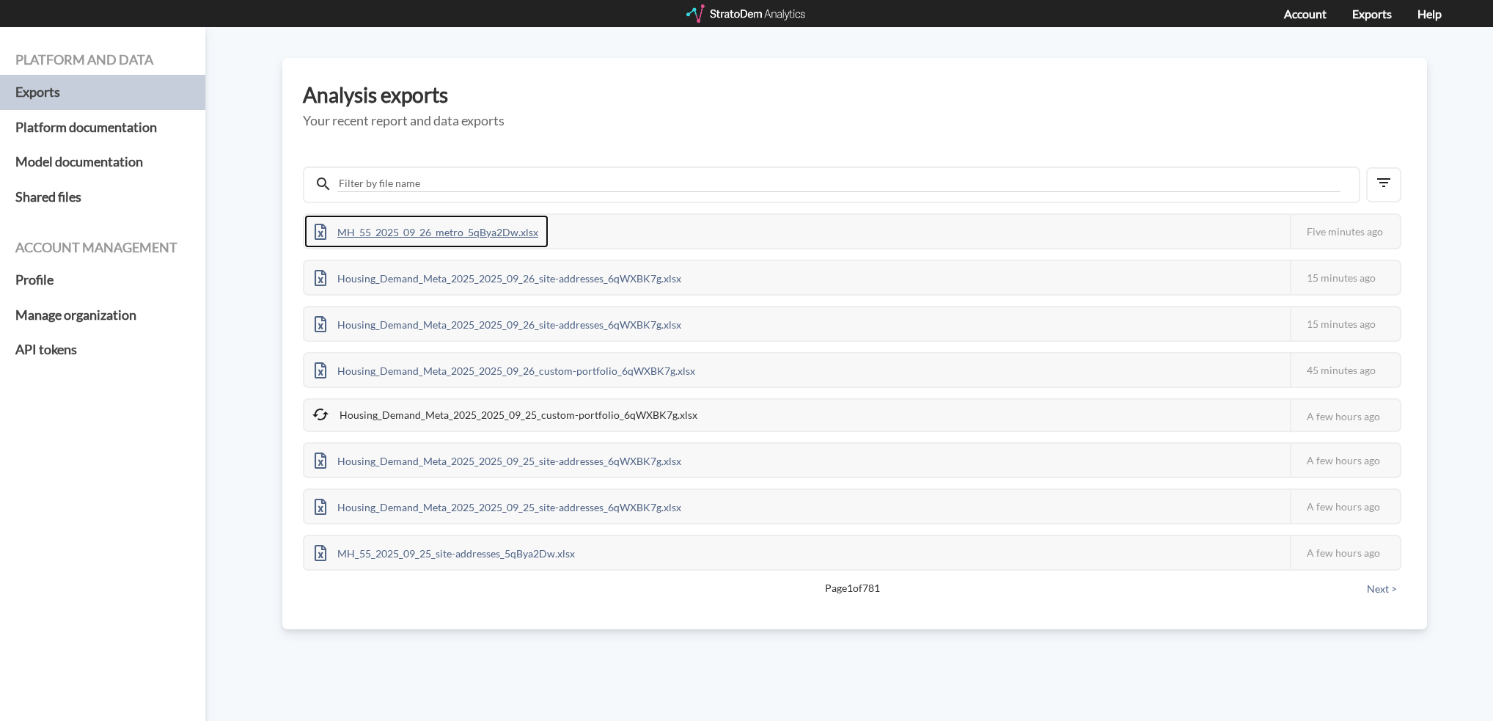
click at [389, 237] on div "MH_55_2025_09_26_metro_5qBya2Dw.xlsx" at bounding box center [426, 231] width 244 height 33
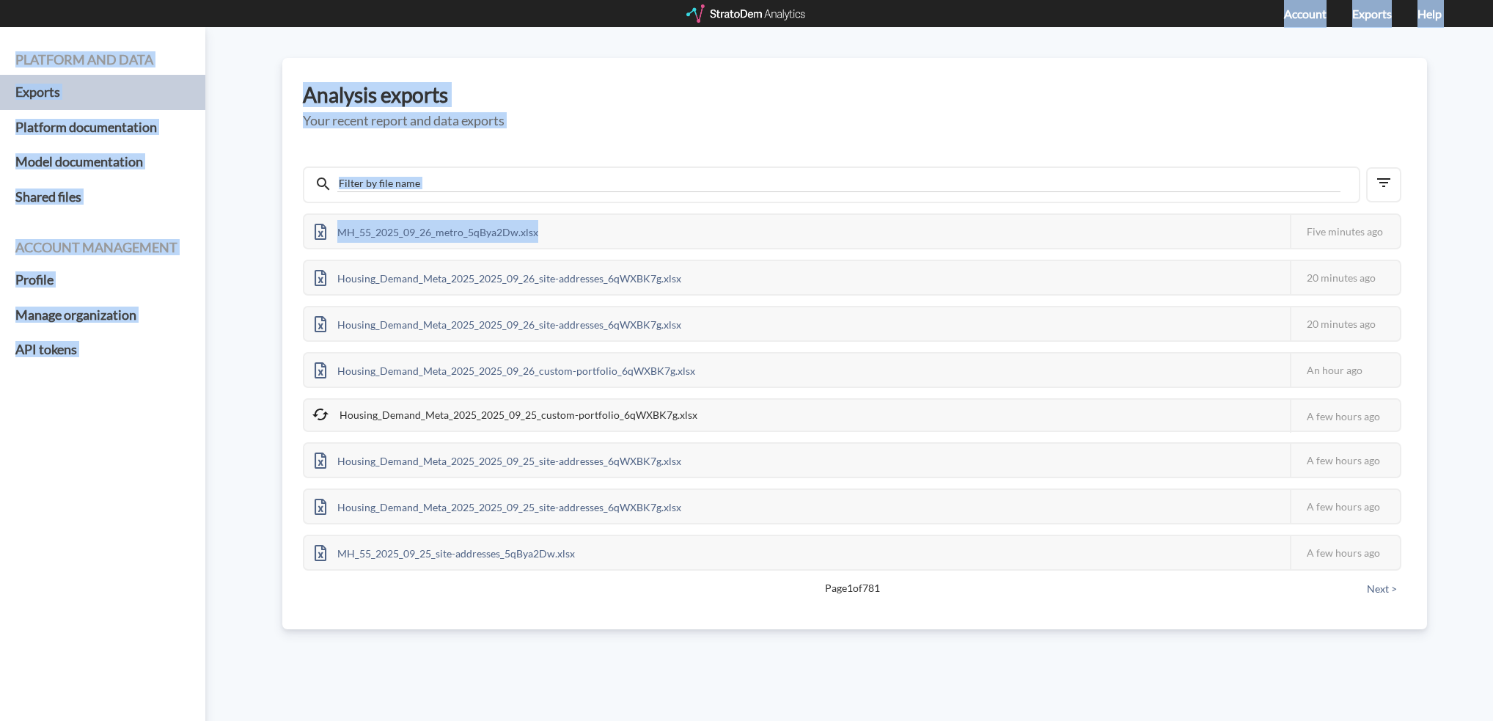
drag, startPoint x: 770, startPoint y: 199, endPoint x: 631, endPoint y: 11, distance: 233.8
click at [631, 27] on div "Account Exports Help Platform and data Exports Platform documentation Model doc…" at bounding box center [746, 389] width 1493 height 724
drag, startPoint x: 909, startPoint y: 76, endPoint x: 484, endPoint y: 40, distance: 426.8
click at [908, 76] on div "Analysis exports Your recent report and data exports MH_55_2025_09_26_metro_5qB…" at bounding box center [854, 343] width 1145 height 571
click at [337, 63] on div "Analysis exports Your recent report and data exports MH_55_2025_09_26_metro_5qB…" at bounding box center [854, 343] width 1145 height 571
